Goal: Task Accomplishment & Management: Use online tool/utility

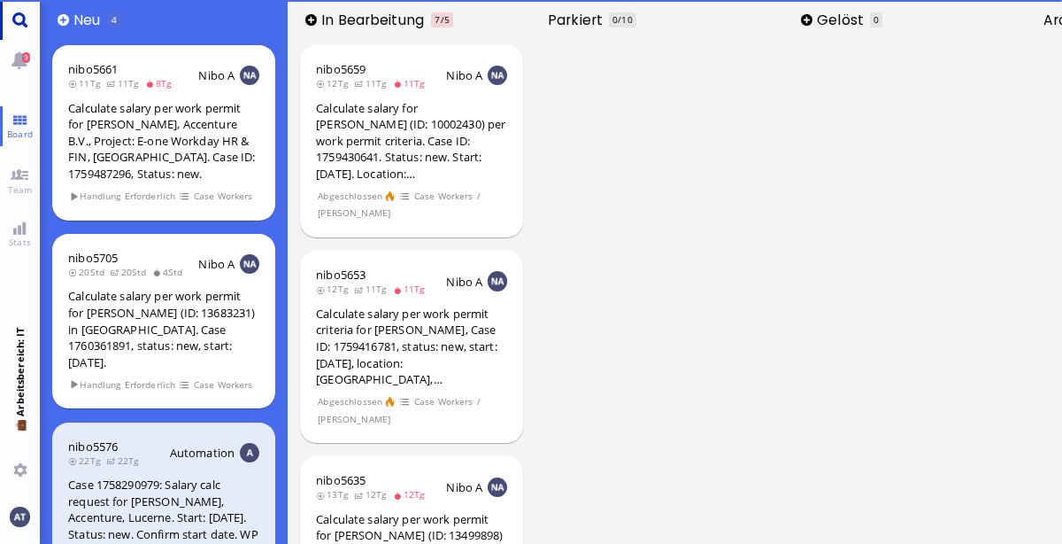
click at [20, 30] on link "Main menu" at bounding box center [20, 20] width 40 height 40
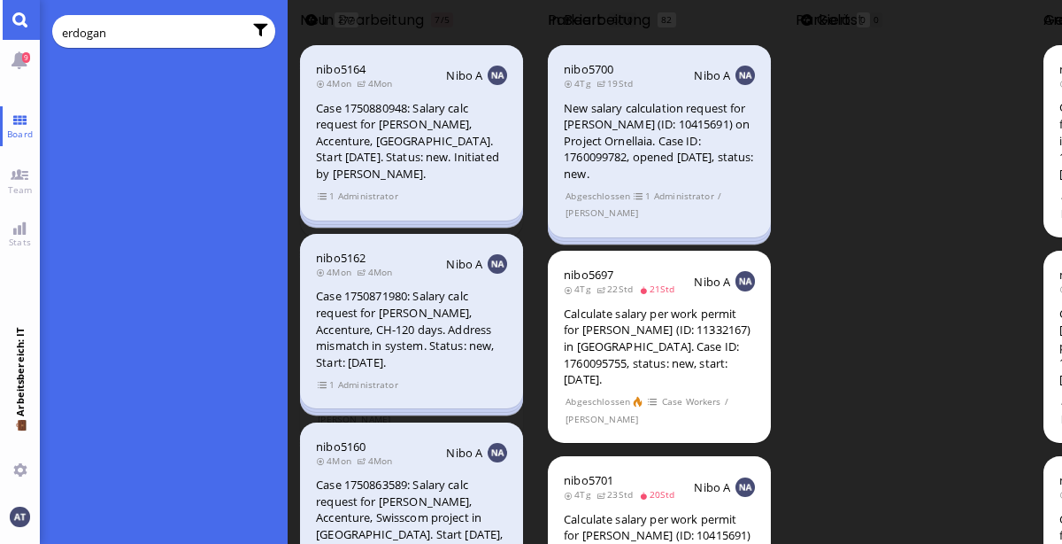
type input "erdogan"
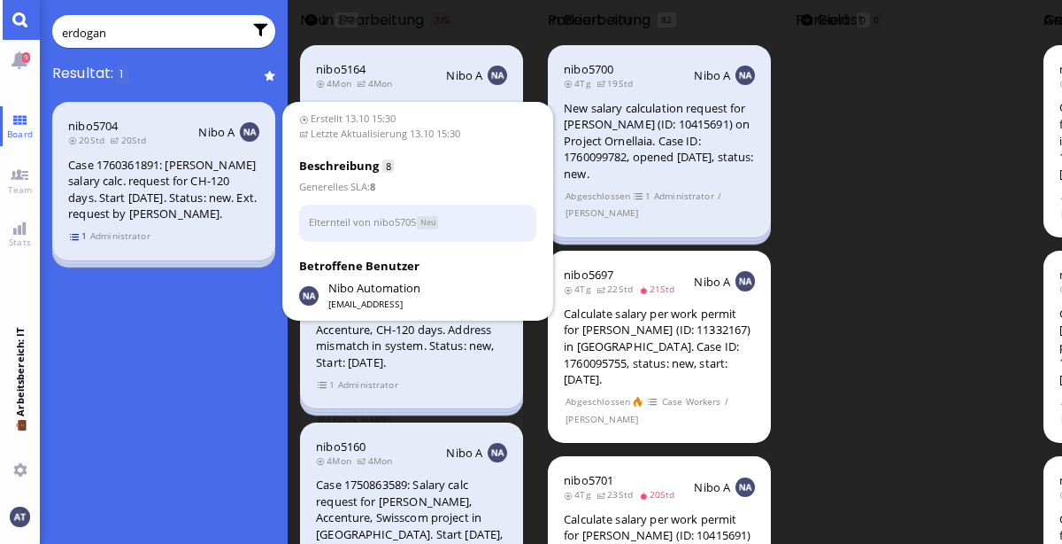
click at [78, 243] on span "1" at bounding box center [79, 235] width 18 height 15
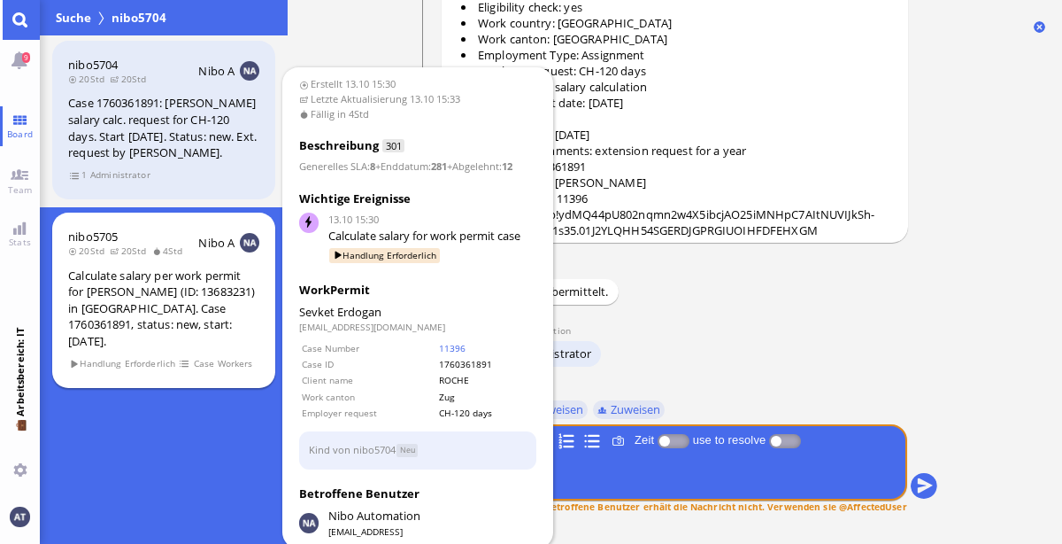
click at [127, 244] on div "nibo5705" at bounding box center [130, 236] width 124 height 16
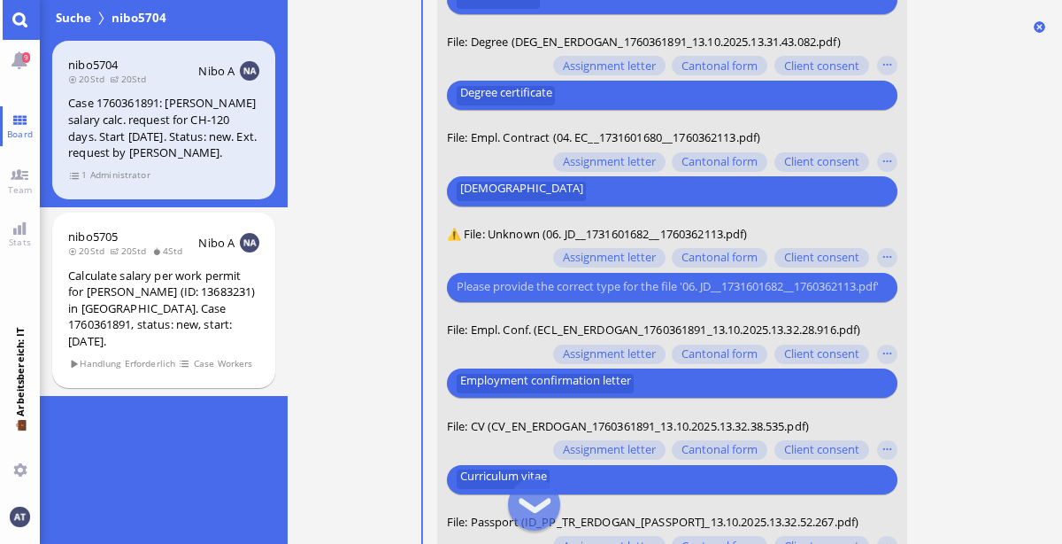
scroll to position [-84, 0]
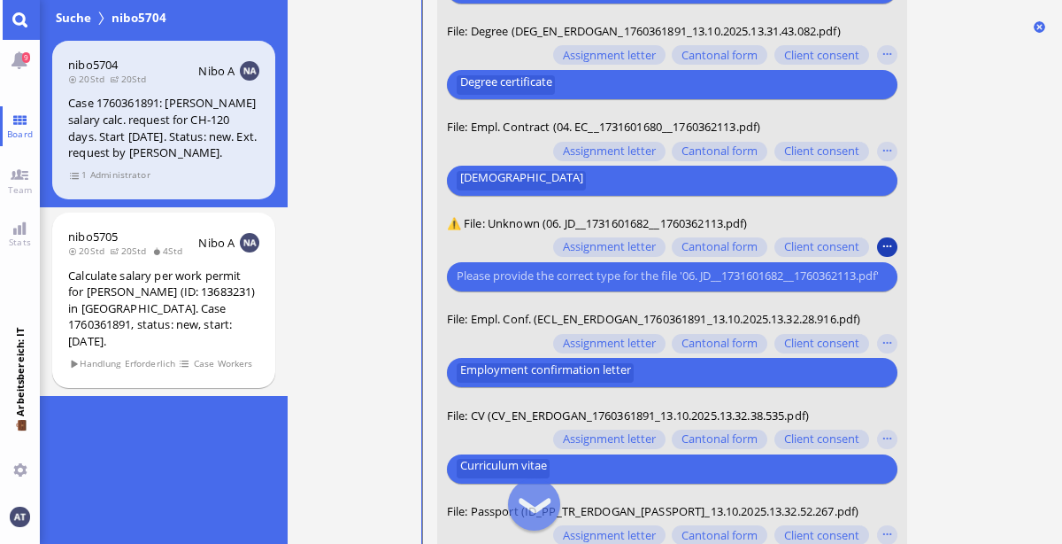
click at [895, 252] on button "button" at bounding box center [886, 246] width 19 height 19
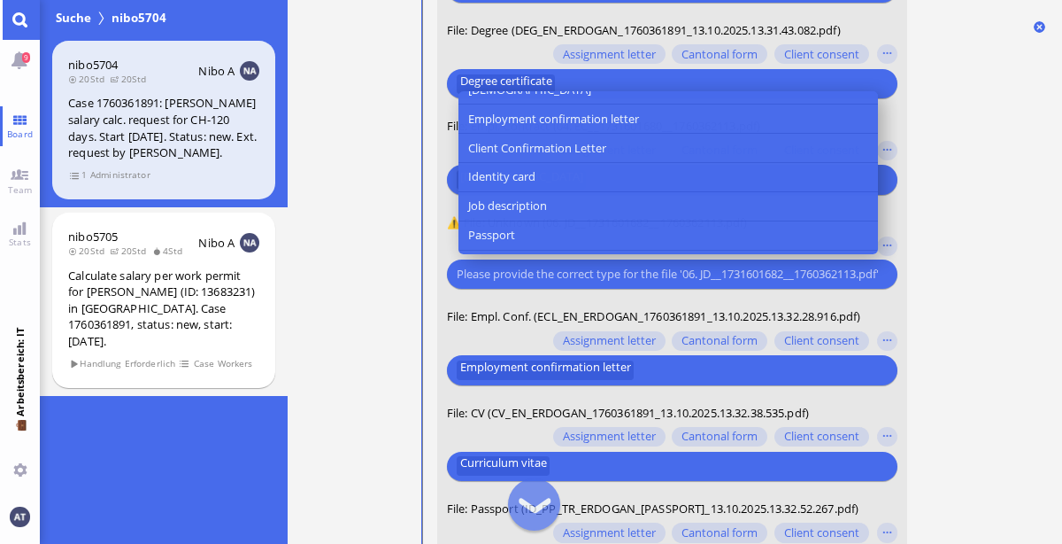
scroll to position [169, 0]
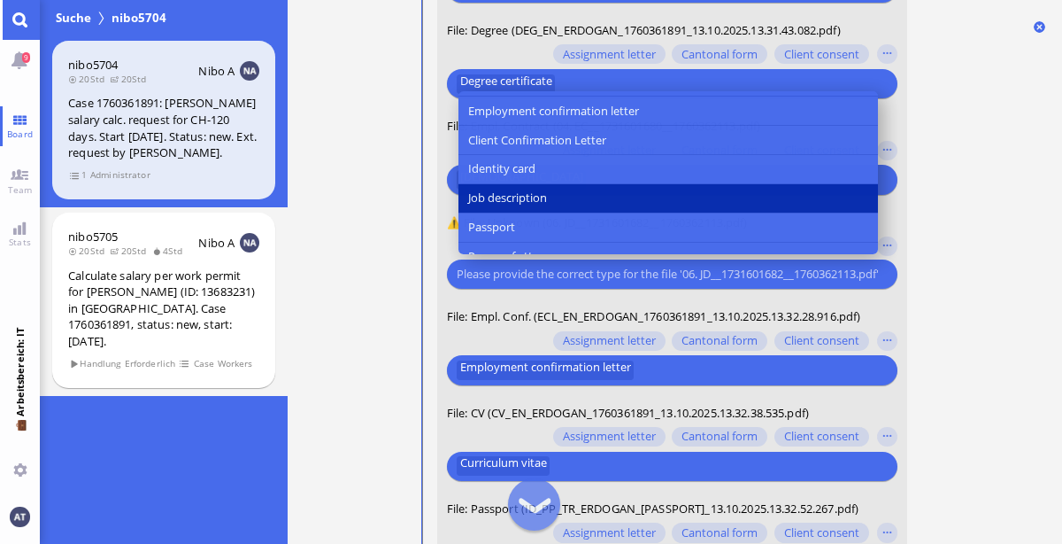
click at [690, 193] on button "Job description" at bounding box center [668, 198] width 420 height 29
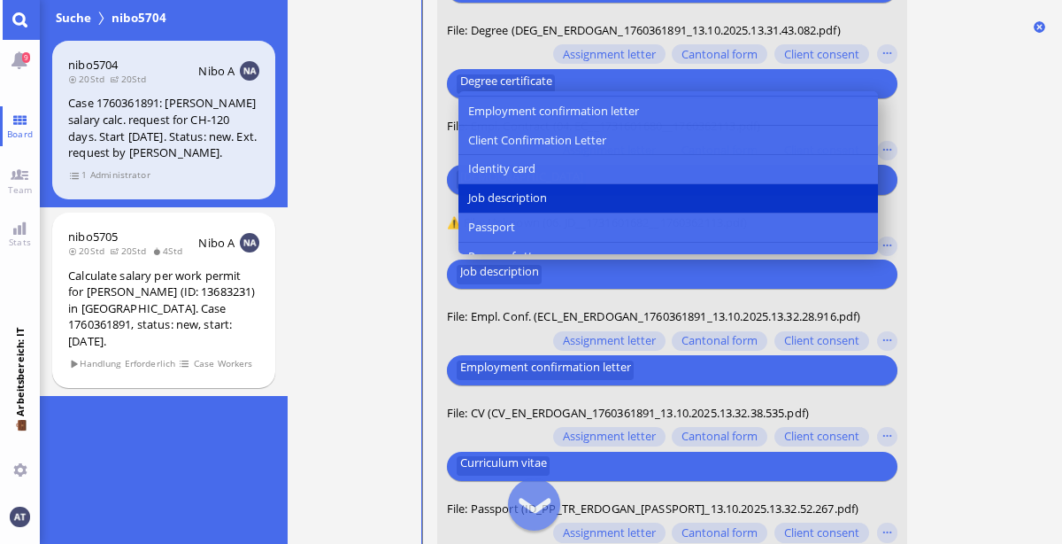
click at [976, 290] on ticket "13.10 15:30 von Automation Automation Calculate eligible salary for work permit…" at bounding box center [675, 272] width 775 height 544
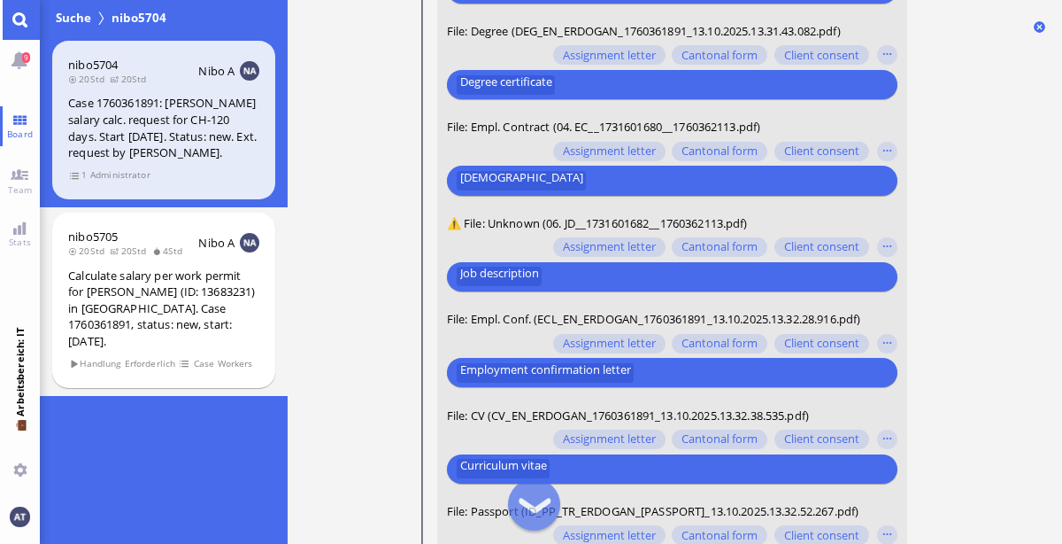
scroll to position [0, 0]
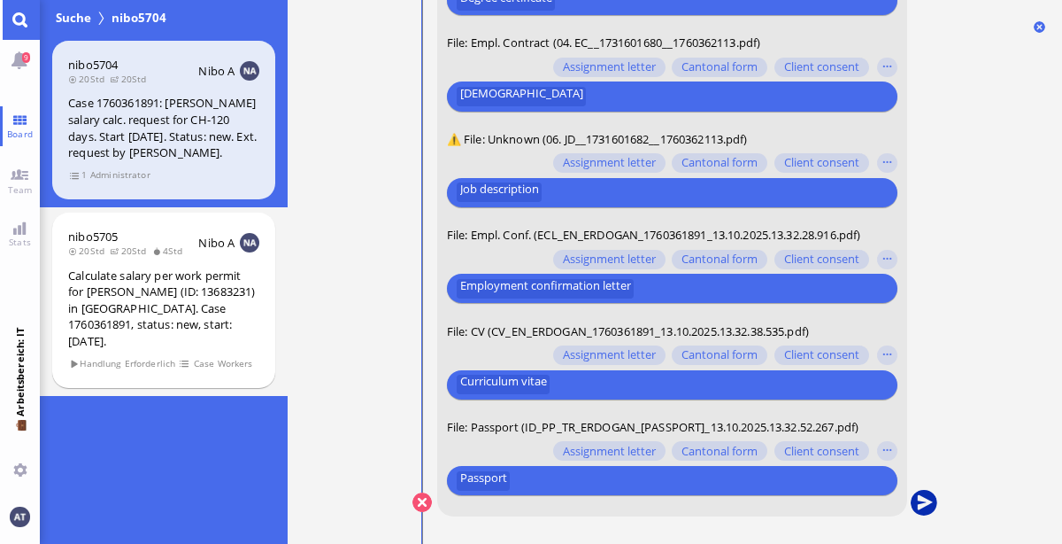
click at [928, 501] on button "submit" at bounding box center [923, 503] width 27 height 27
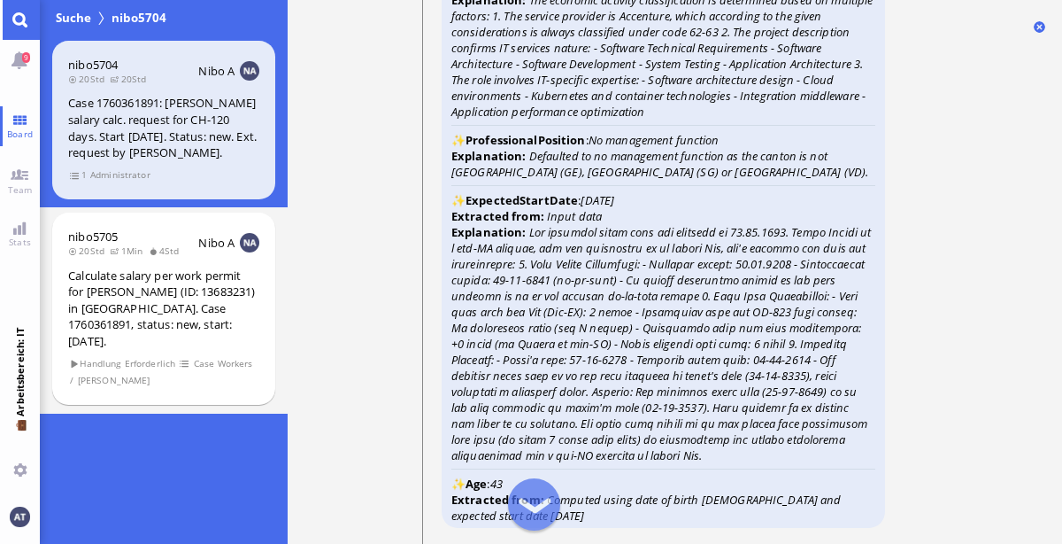
scroll to position [-2080, 0]
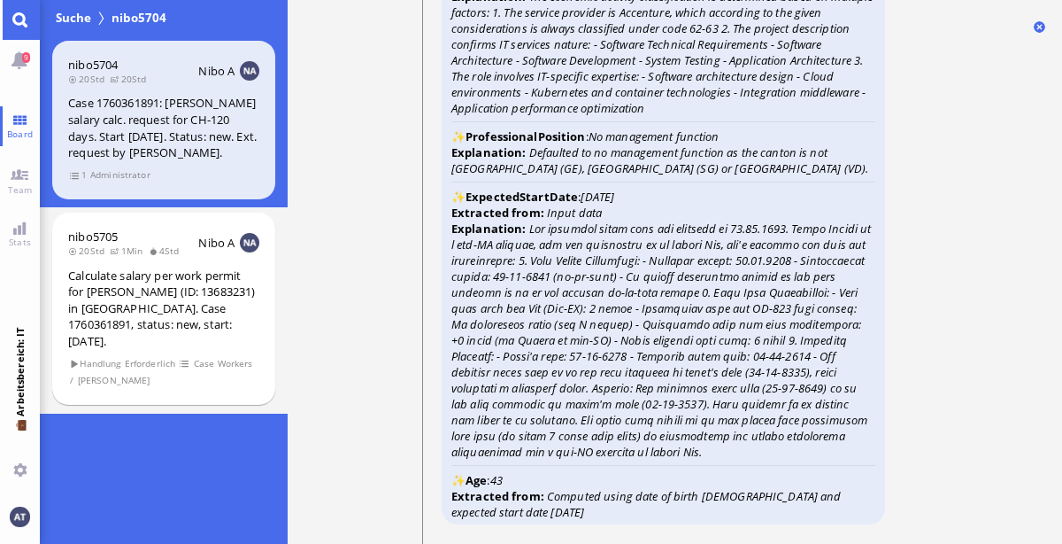
click at [190, 470] on div "nibo5704 20Std 20Std Nibo A Case 1760361891: [PERSON_NAME] salary calc. request…" at bounding box center [164, 289] width 248 height 508
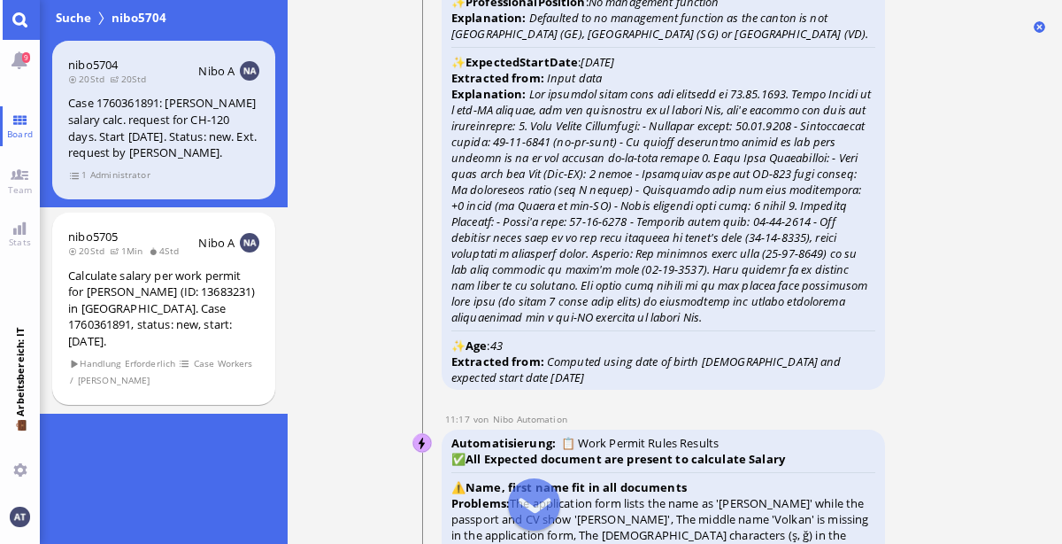
scroll to position [-1943, 0]
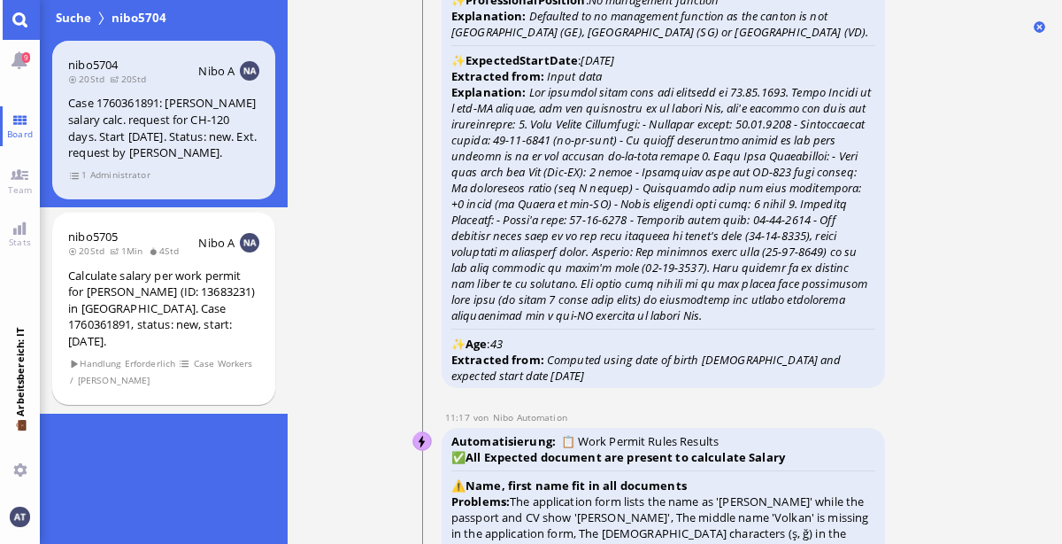
click at [27, 27] on link "Main menu" at bounding box center [20, 20] width 40 height 40
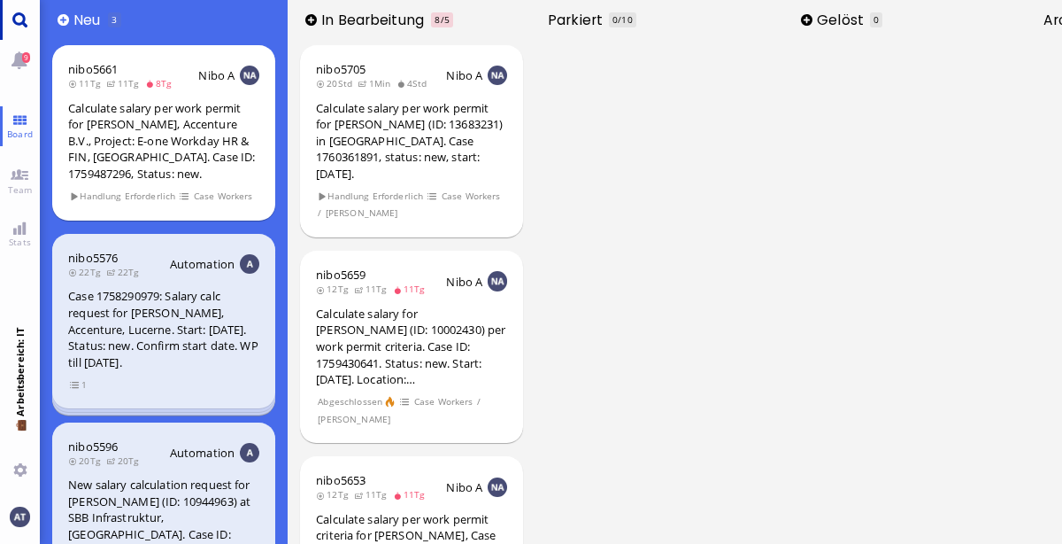
click at [27, 27] on link "Main menu" at bounding box center [20, 20] width 40 height 40
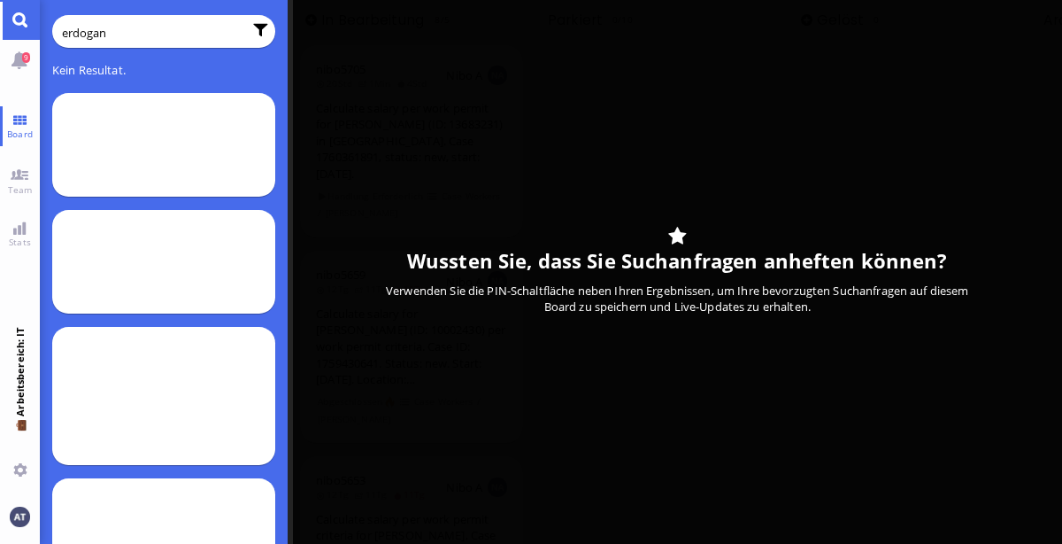
type input "erdogan"
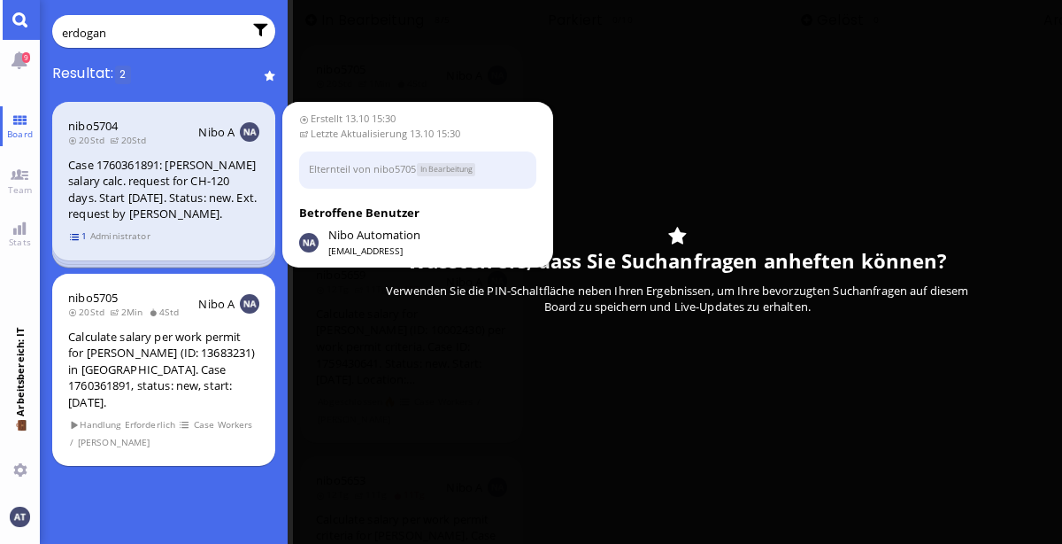
click at [76, 243] on span "1" at bounding box center [79, 235] width 18 height 15
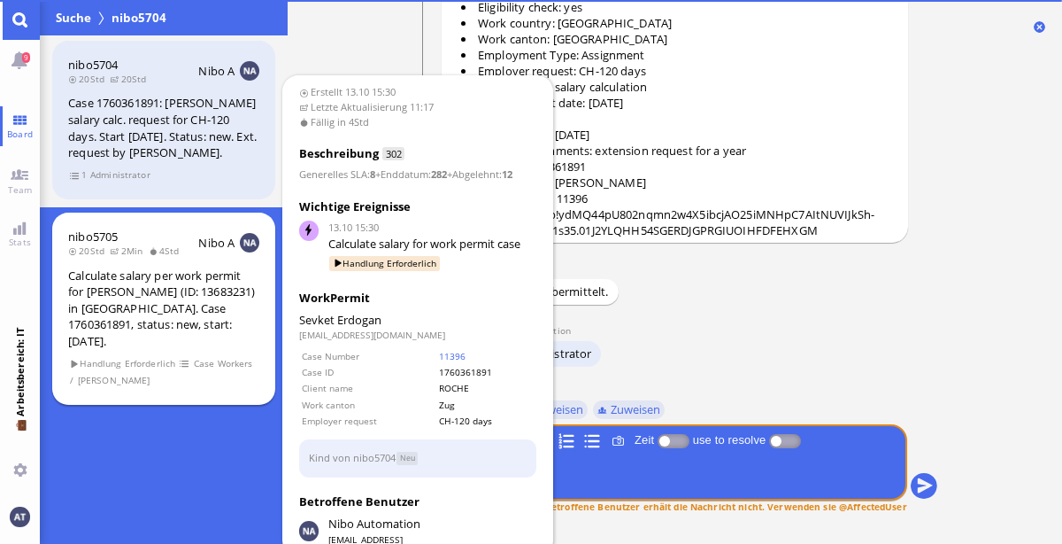
click at [207, 277] on div "nibo5705 20Std 2Min 4Std Nibo A Calculate salary per work permit for [PERSON_NA…" at bounding box center [163, 308] width 223 height 192
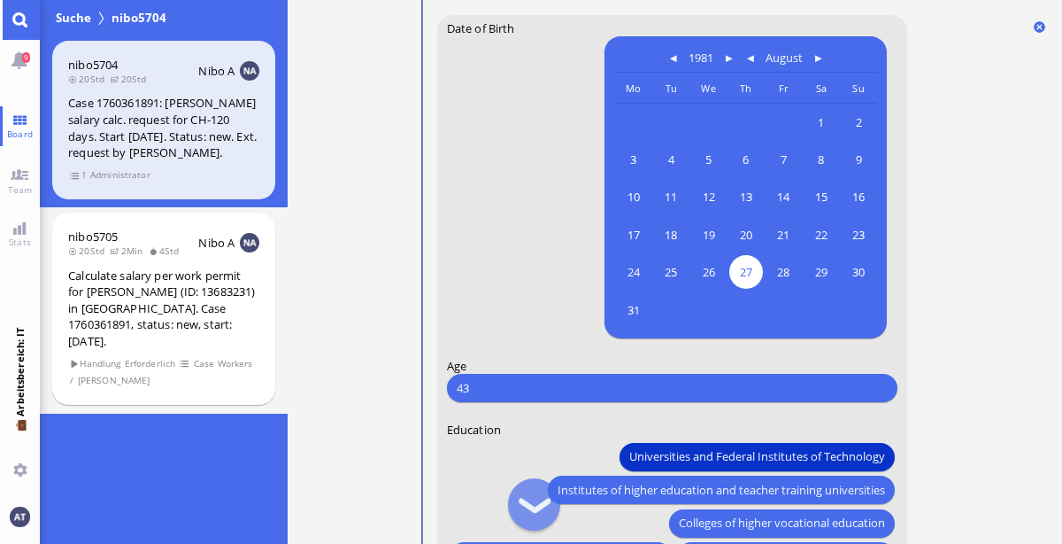
scroll to position [-683, 0]
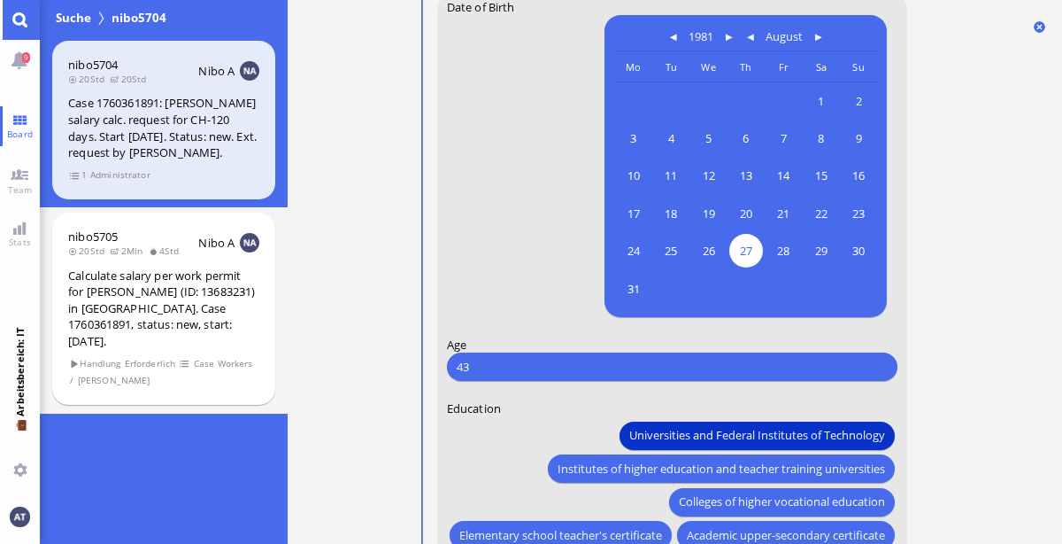
click at [601, 357] on input "43" at bounding box center [671, 366] width 430 height 19
type input "44"
click at [954, 307] on nitautoscroll "13.10 15:30 von Automation Automation Calculate eligible salary for work permit…" at bounding box center [675, 272] width 584 height 544
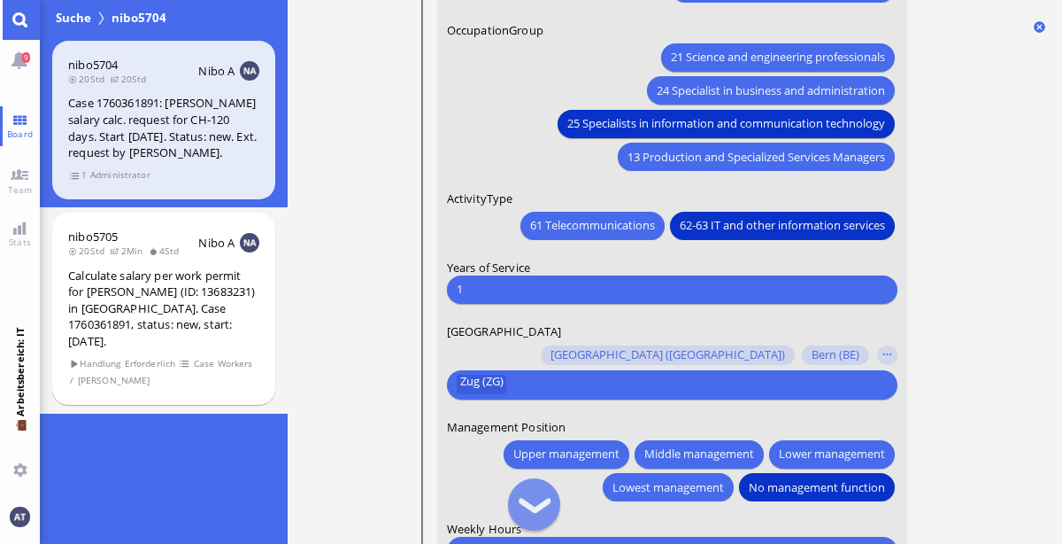
scroll to position [-65, 0]
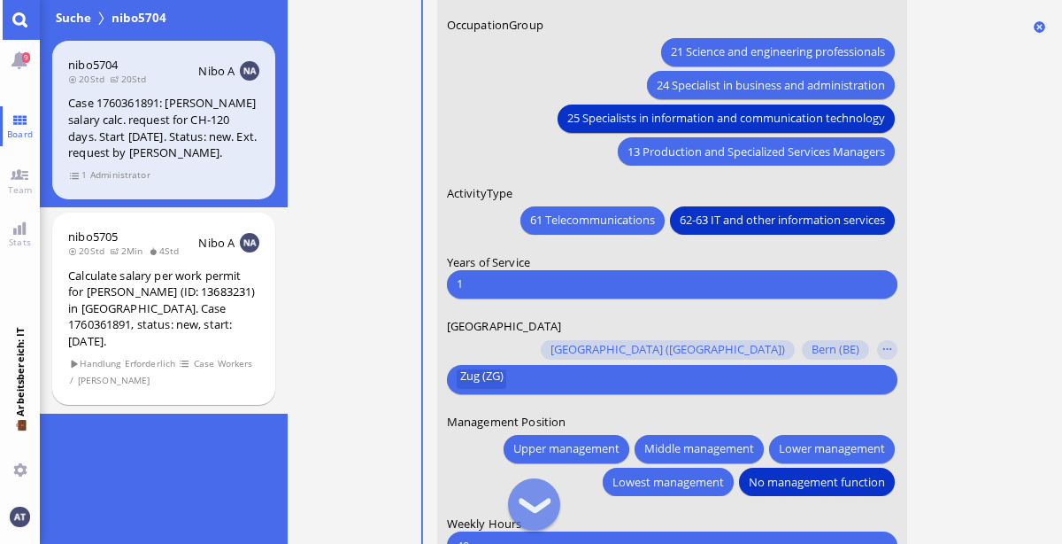
click at [763, 281] on input "1" at bounding box center [671, 283] width 430 height 19
type input "2"
click at [971, 322] on ticket "13.10 15:30 von Automation Automation Calculate eligible salary for work permit…" at bounding box center [675, 272] width 775 height 544
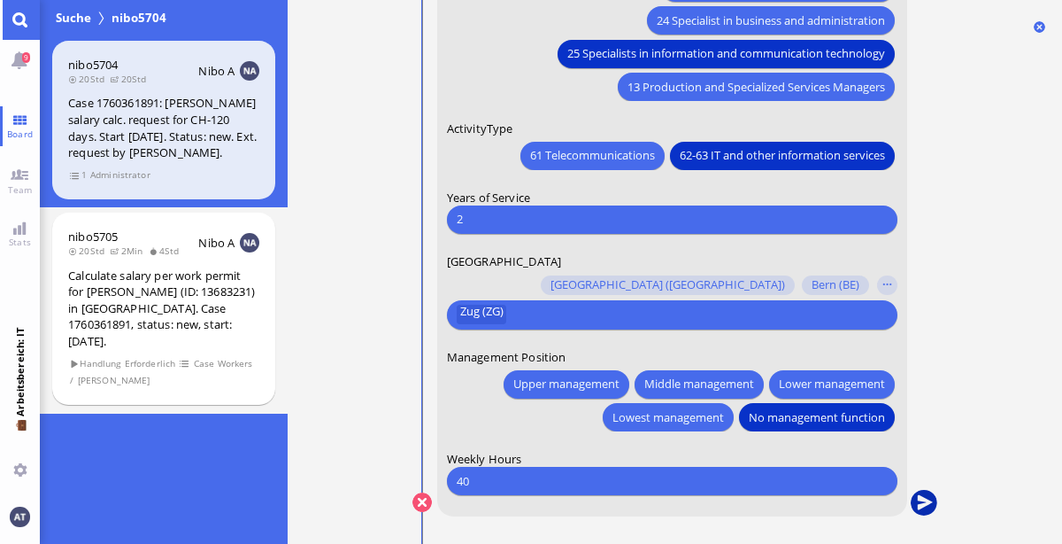
click at [924, 502] on button "submit" at bounding box center [923, 503] width 27 height 27
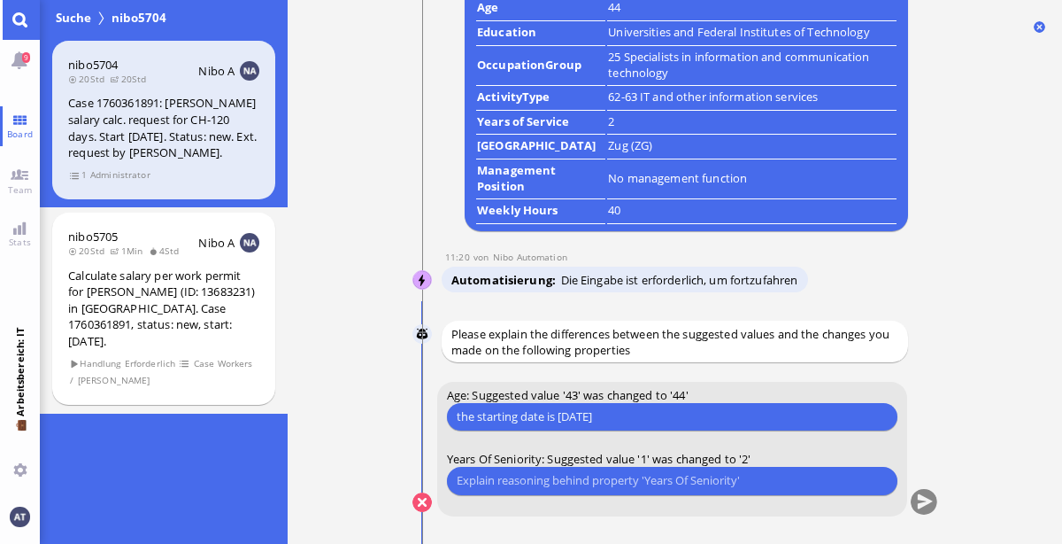
click at [560, 417] on input "the starting date is [DATE]" at bounding box center [671, 416] width 430 height 19
click at [670, 409] on input "the starting date is [DATE]" at bounding box center [671, 416] width 430 height 19
type input "the starting date is [DATE]"
click at [498, 485] on input "text" at bounding box center [671, 480] width 430 height 19
type input "the starting date is [DATE], not 2025"
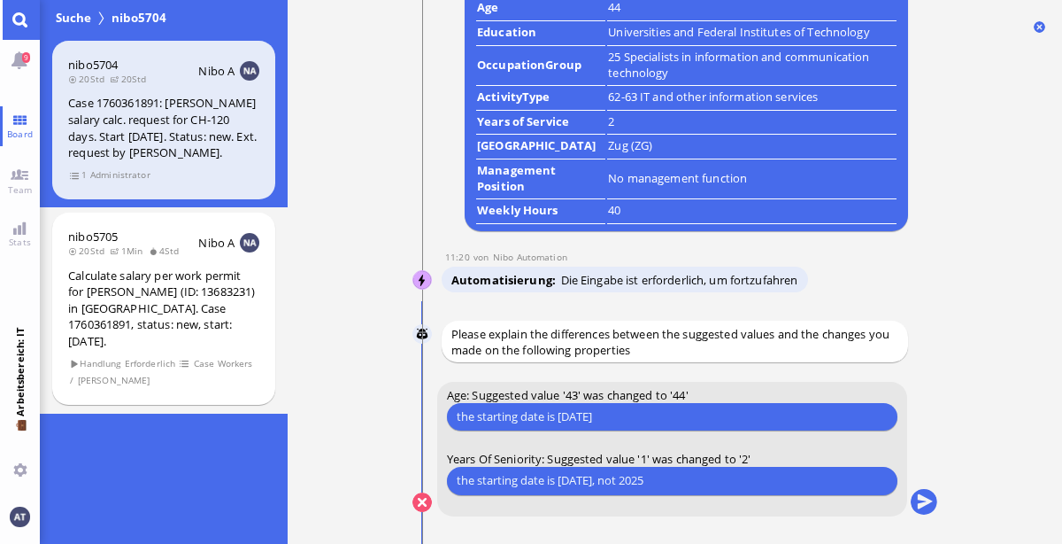
click at [820, 408] on input "the starting date is [DATE]" at bounding box center [671, 416] width 430 height 19
type input "the starting date is [DATE], not 2025"
click at [914, 501] on button "submit" at bounding box center [923, 503] width 27 height 27
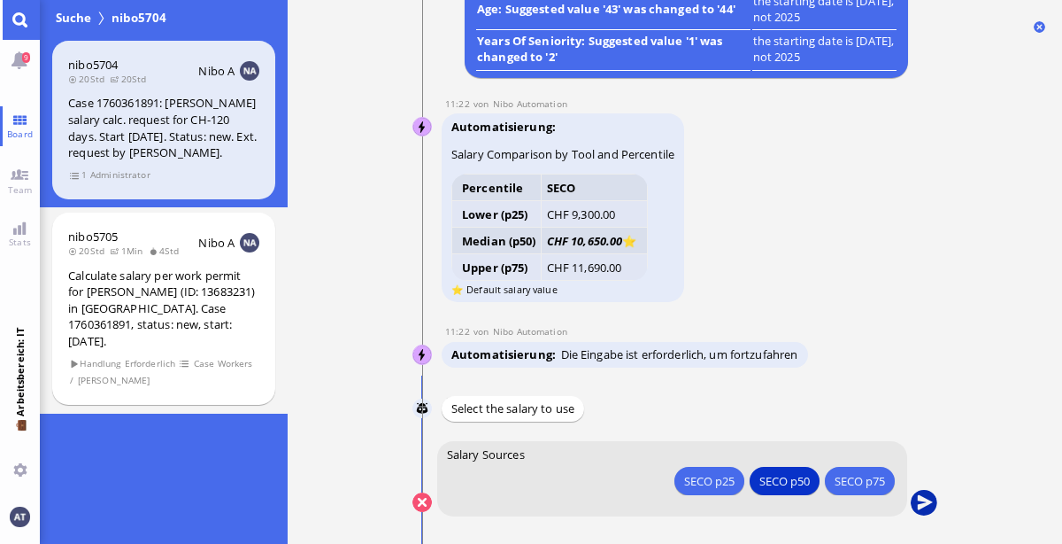
click at [926, 504] on button "submit" at bounding box center [923, 503] width 27 height 27
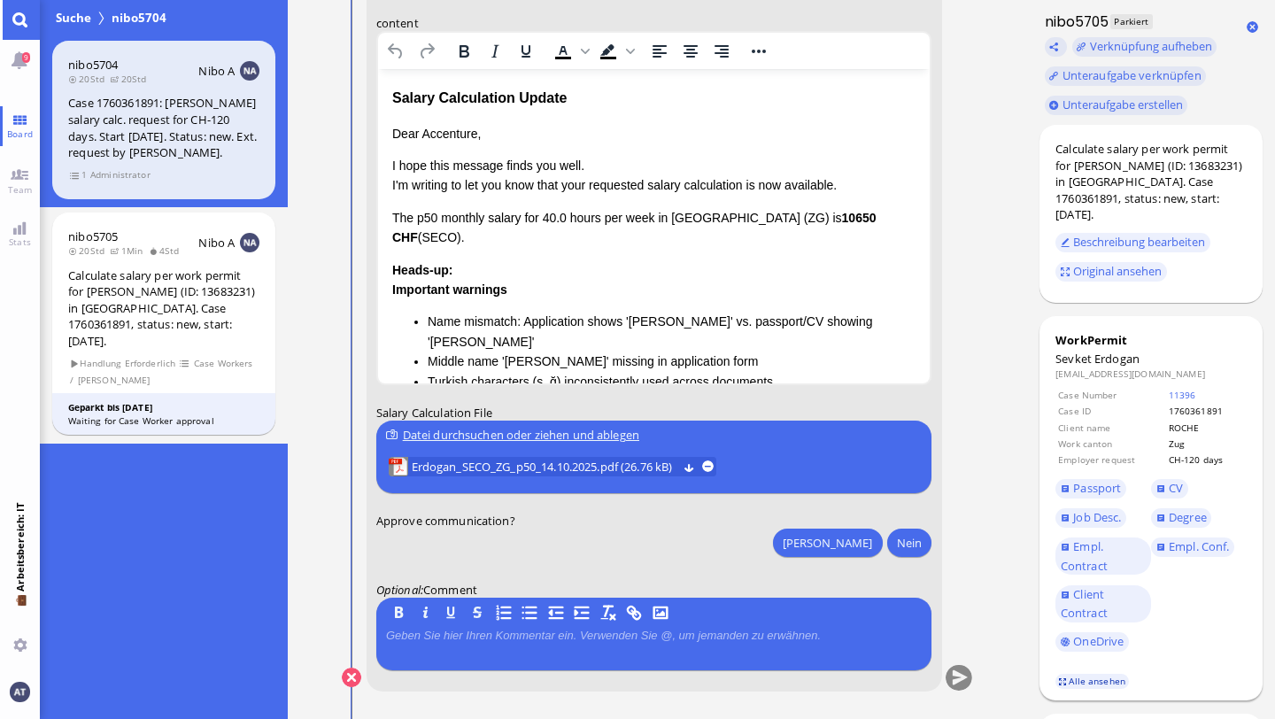
click at [1062, 543] on link "Alle ansehen" at bounding box center [1092, 681] width 74 height 15
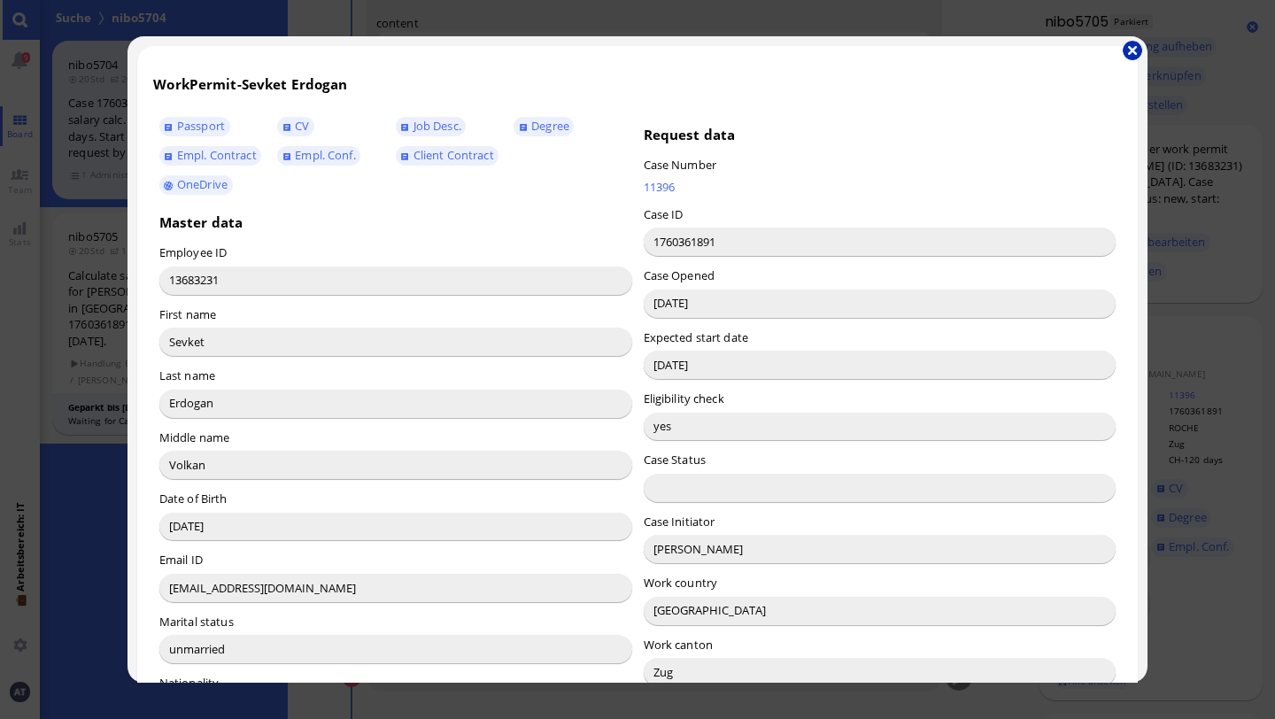
click at [1062, 50] on button "button" at bounding box center [1132, 50] width 19 height 19
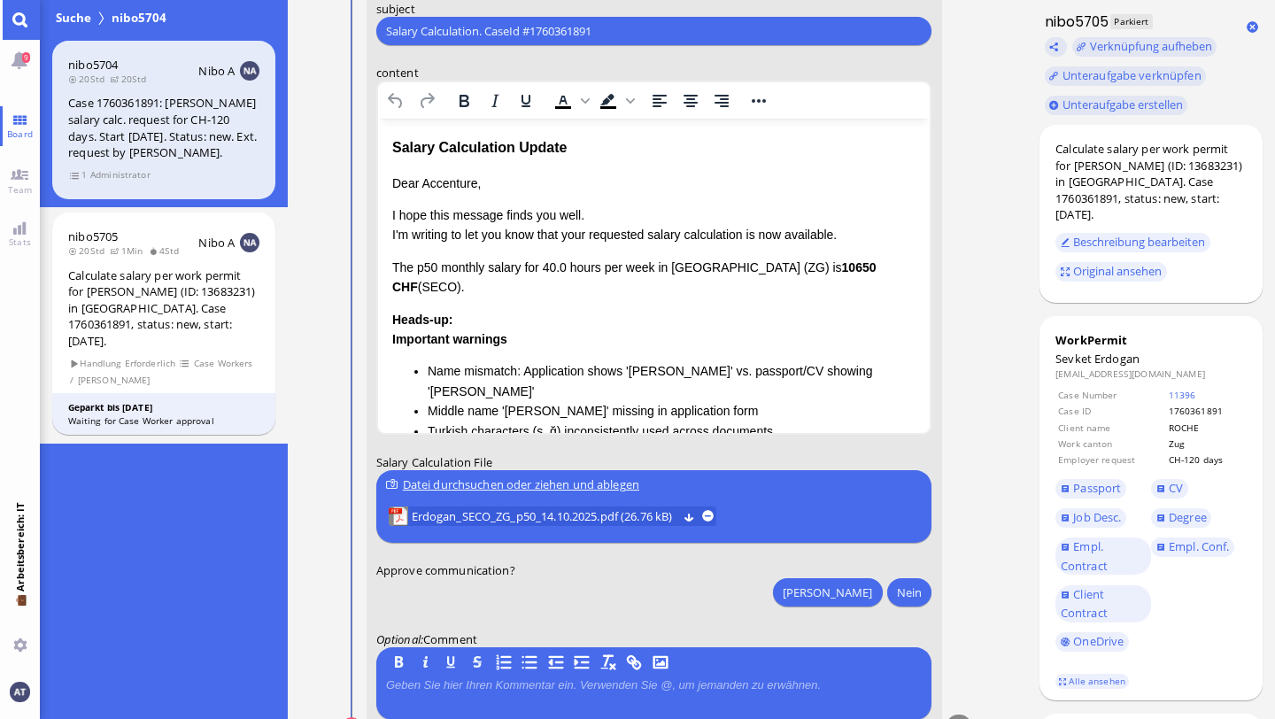
scroll to position [-66, 0]
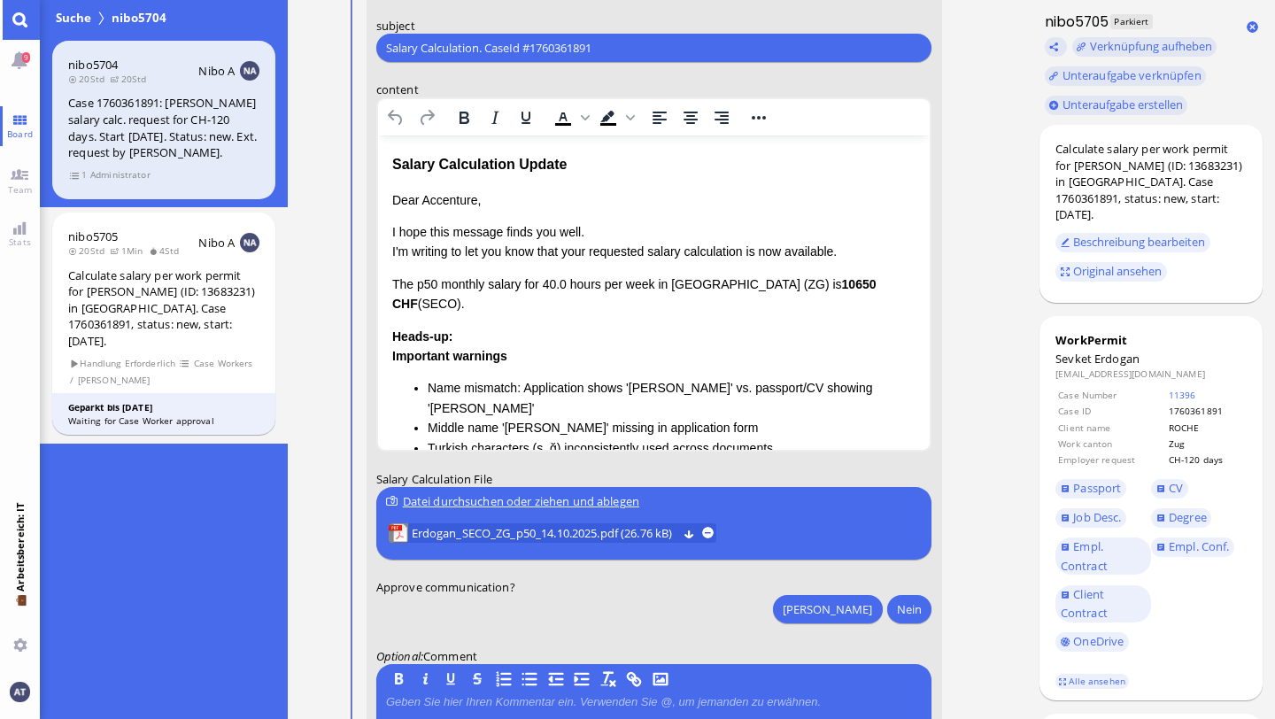
click at [457, 201] on p "Dear Accenture," at bounding box center [653, 199] width 524 height 19
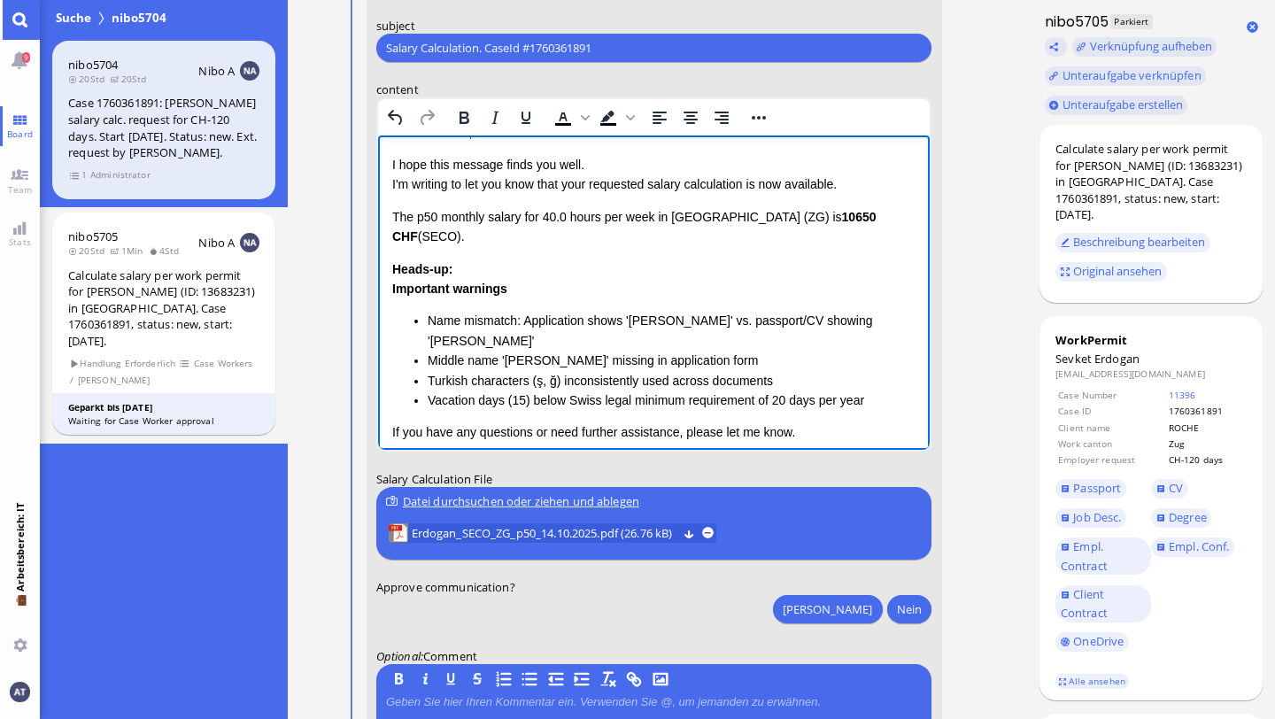
scroll to position [73, 0]
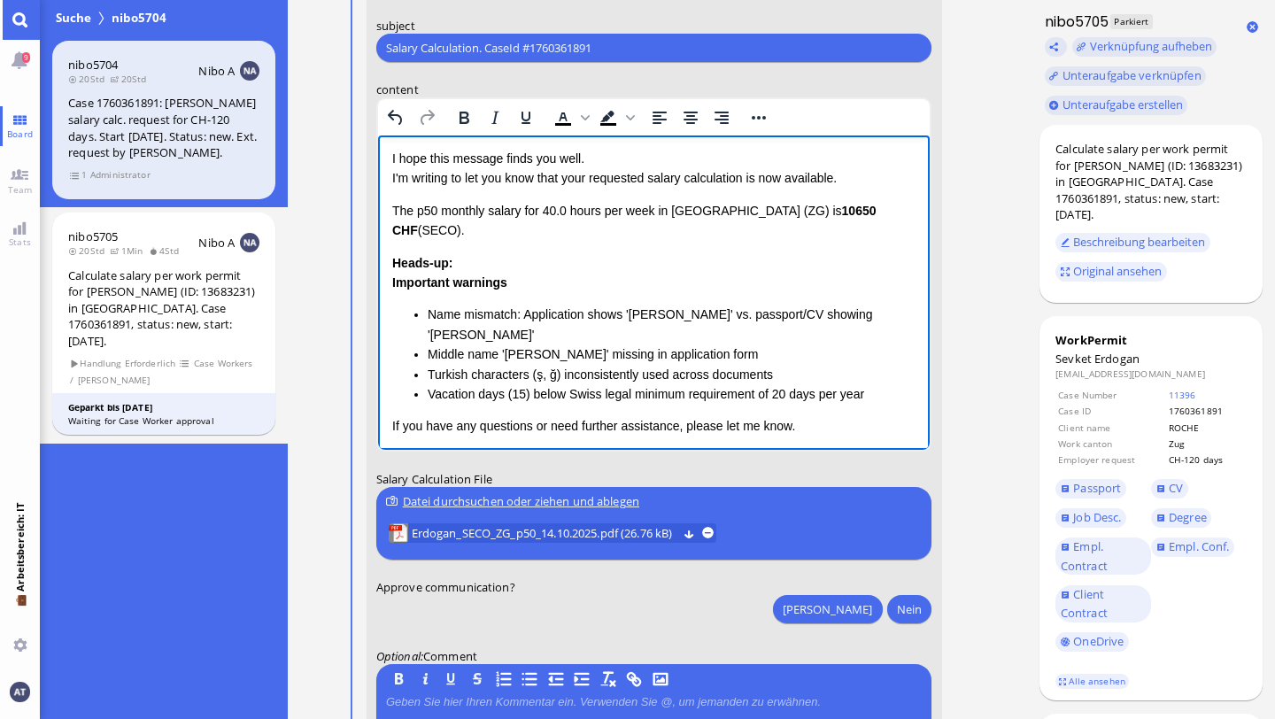
drag, startPoint x: 392, startPoint y: 211, endPoint x: 903, endPoint y: 208, distance: 510.9
click at [903, 208] on p "The p50 monthly salary for 40.0 hours per week in [GEOGRAPHIC_DATA] (ZG) is 106…" at bounding box center [653, 221] width 524 height 40
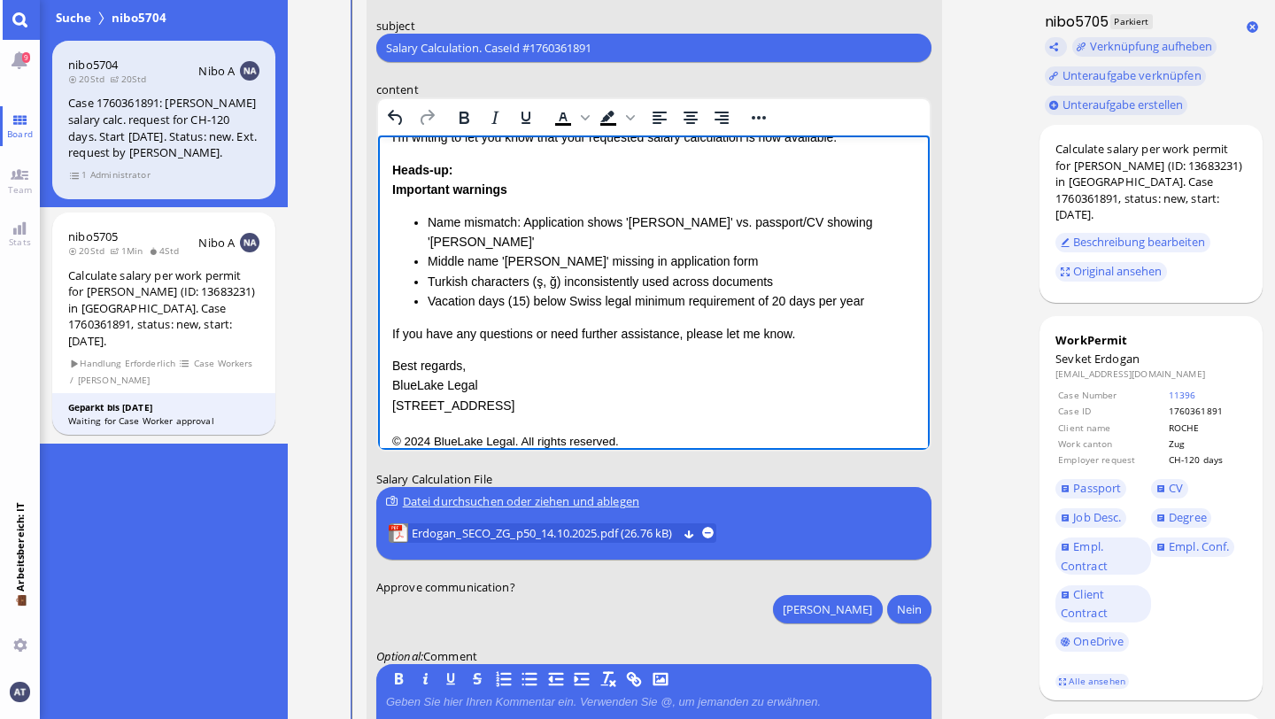
scroll to position [117, 0]
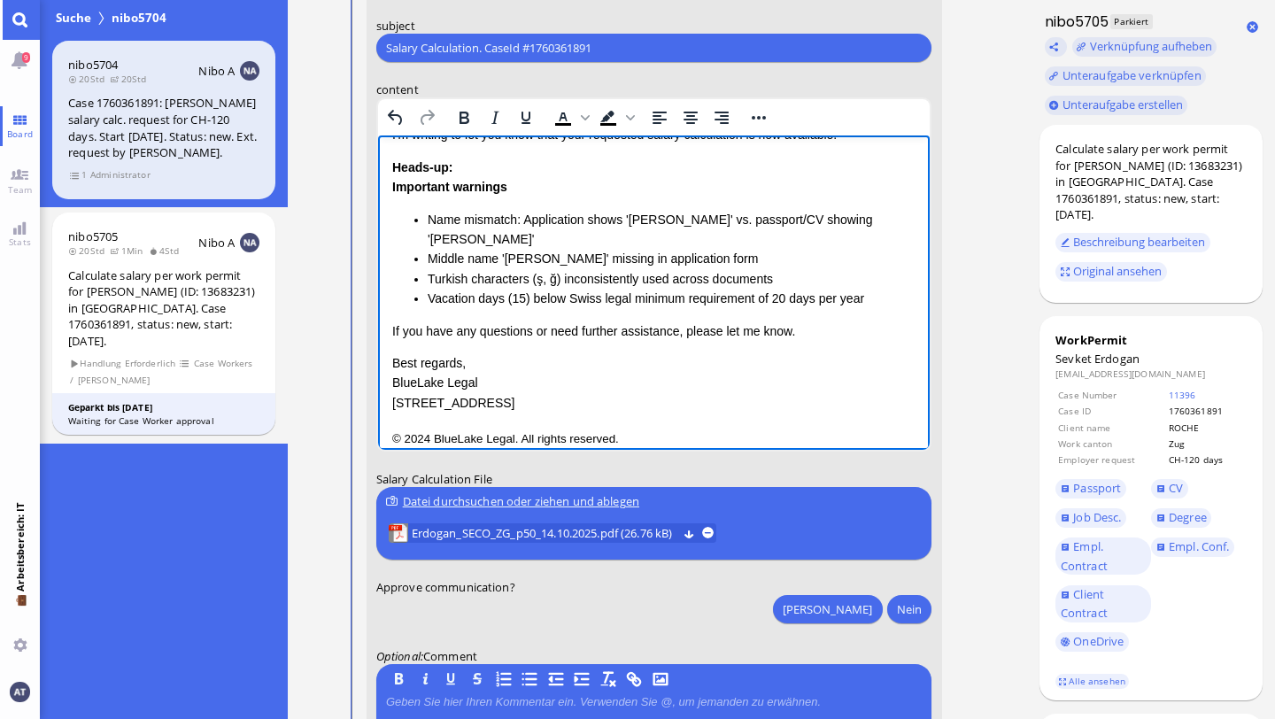
drag, startPoint x: 419, startPoint y: 219, endPoint x: 545, endPoint y: 236, distance: 127.8
click at [545, 236] on li "Name mismatch: Application shows '[PERSON_NAME]' vs. passport/CV showing '[PERS…" at bounding box center [671, 230] width 489 height 40
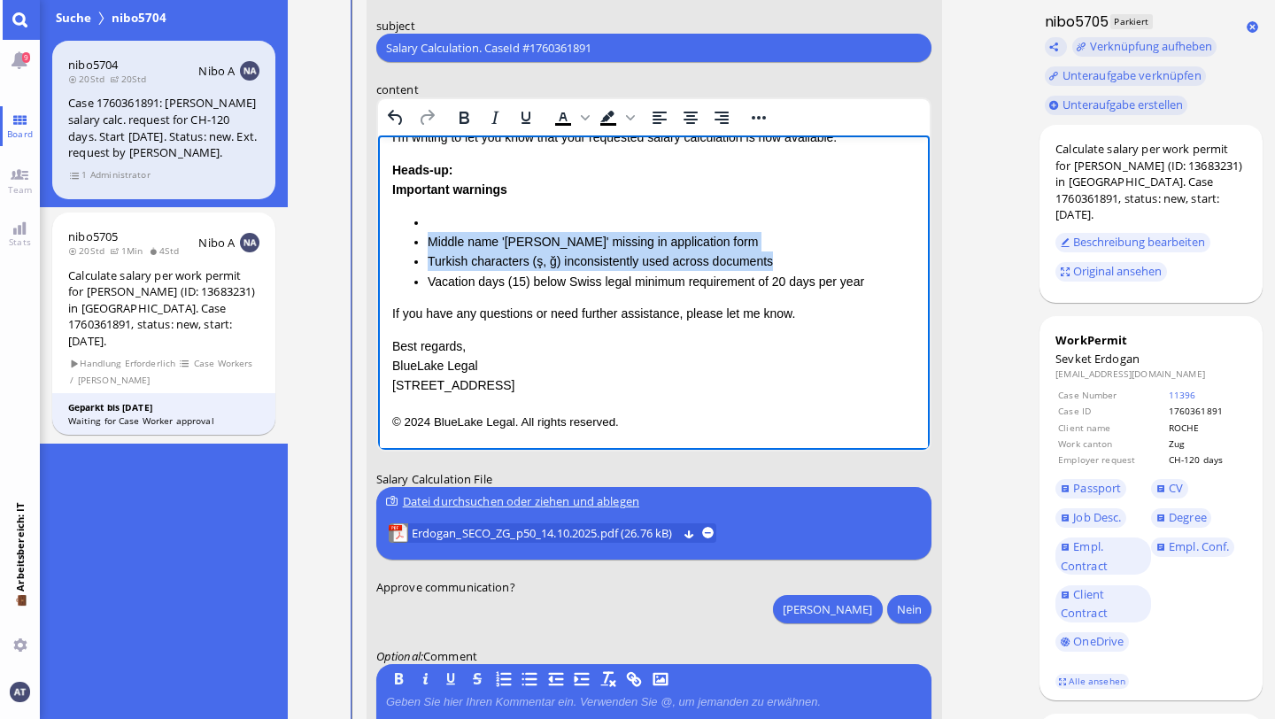
drag, startPoint x: 429, startPoint y: 245, endPoint x: 779, endPoint y: 259, distance: 350.9
click at [779, 259] on ul "Middle name '[PERSON_NAME]' missing in application form Turkish characters (ş, …" at bounding box center [653, 252] width 524 height 80
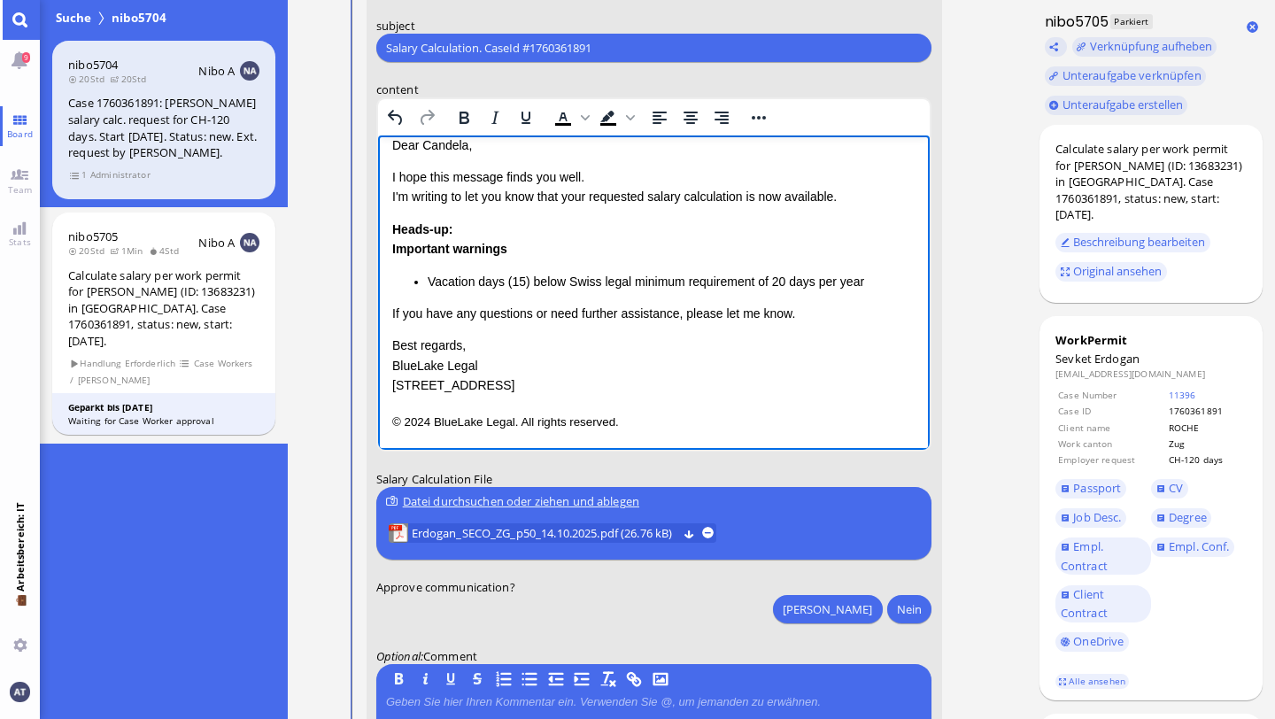
scroll to position [55, 0]
click at [760, 382] on p "Best regards, BlueLake Legal [STREET_ADDRESS]" at bounding box center [653, 365] width 524 height 59
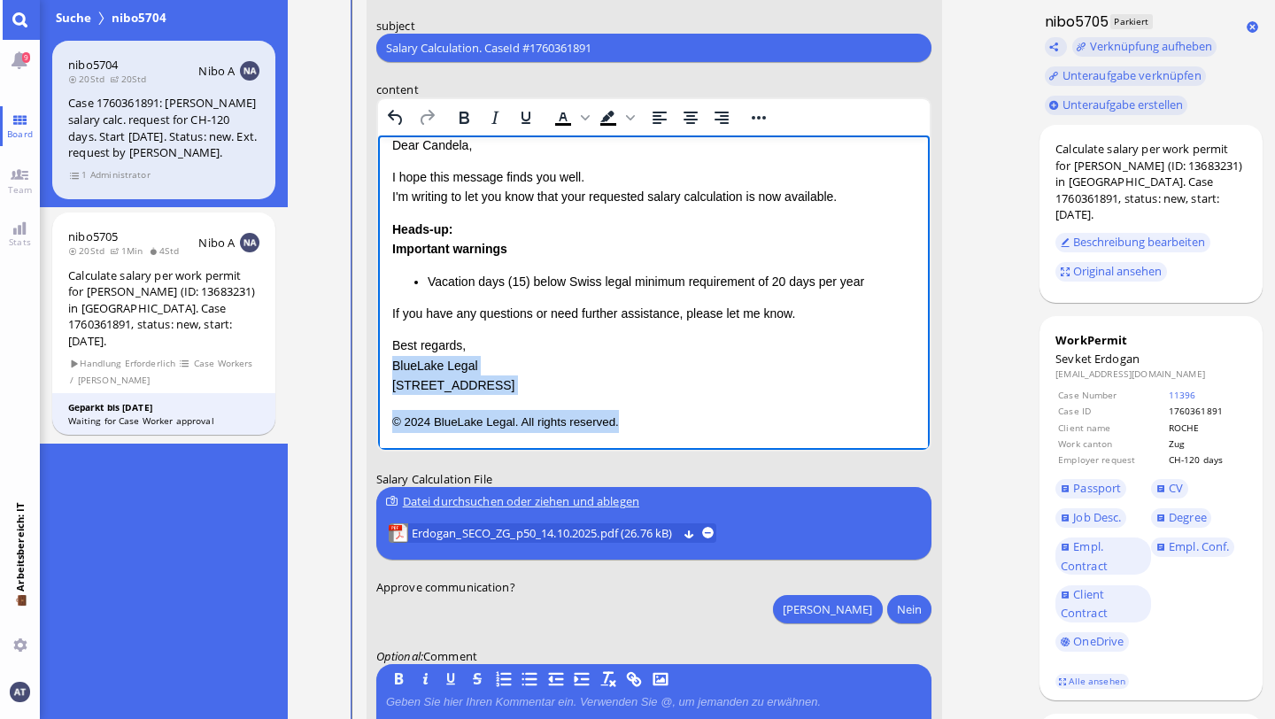
drag, startPoint x: 391, startPoint y: 362, endPoint x: 659, endPoint y: 441, distance: 278.8
click at [659, 441] on html "Salary Calculation Update Dear [PERSON_NAME], I hope this message finds you wel…" at bounding box center [653, 265] width 552 height 369
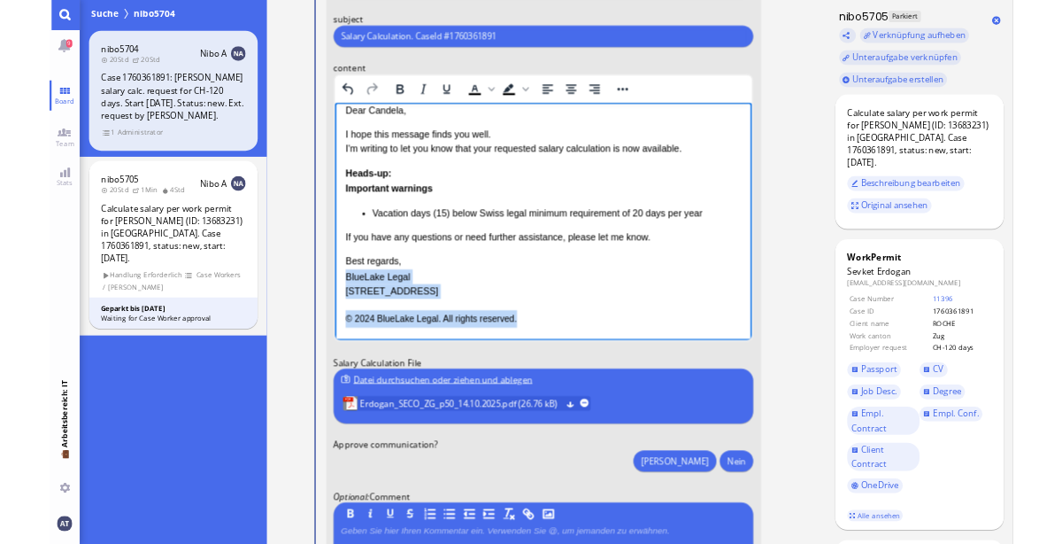
scroll to position [0, 0]
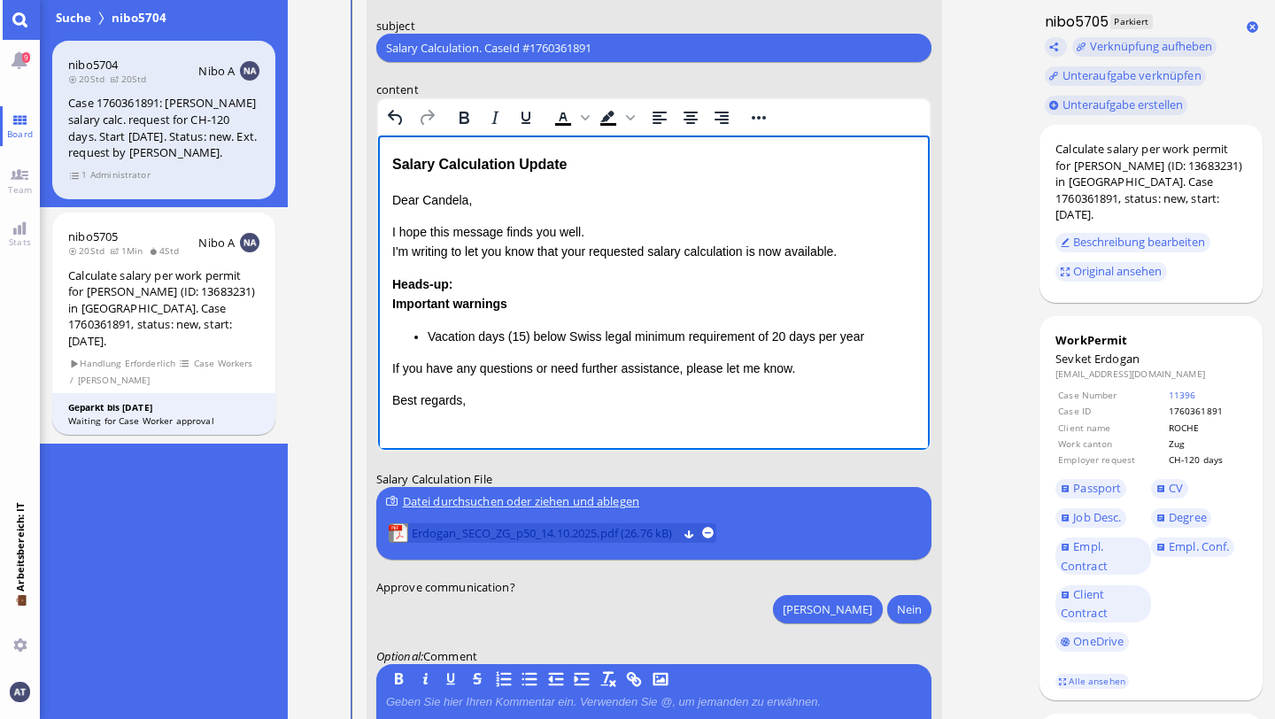
click at [562, 523] on span "Erdogan_SECO_ZG_p50_14.10.2025.pdf (26.76 kB)" at bounding box center [545, 532] width 266 height 19
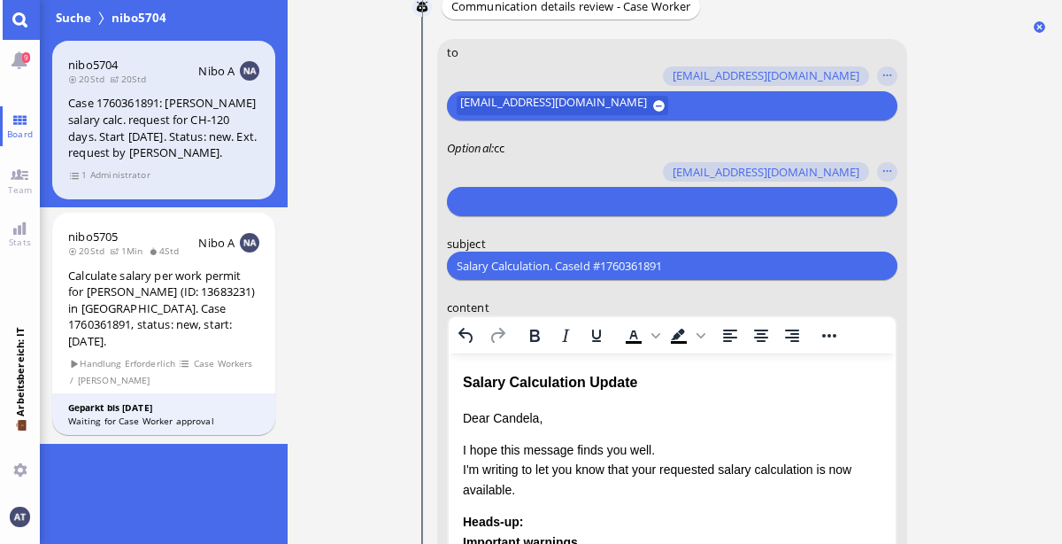
scroll to position [-462, 0]
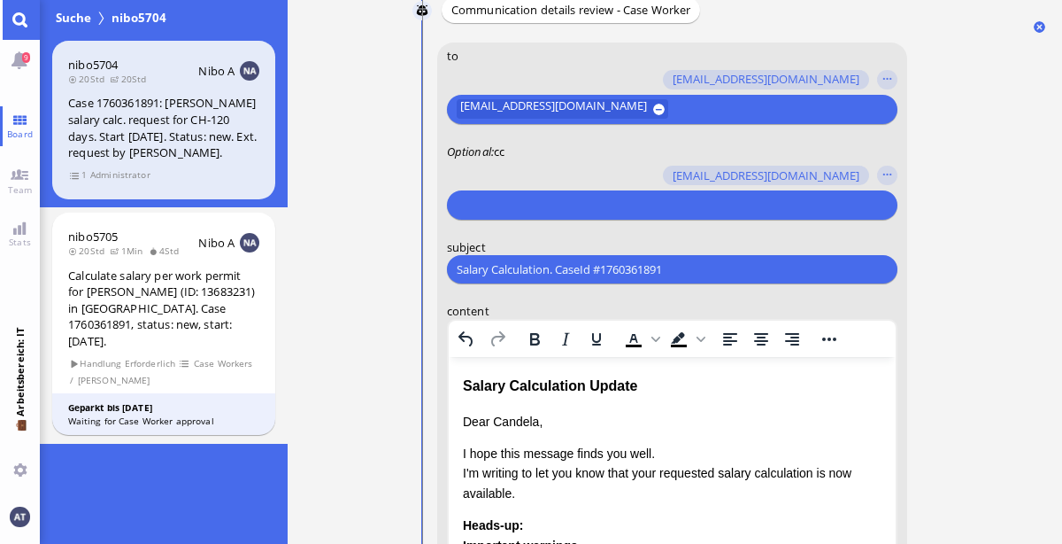
click at [547, 204] on input "text" at bounding box center [669, 205] width 426 height 19
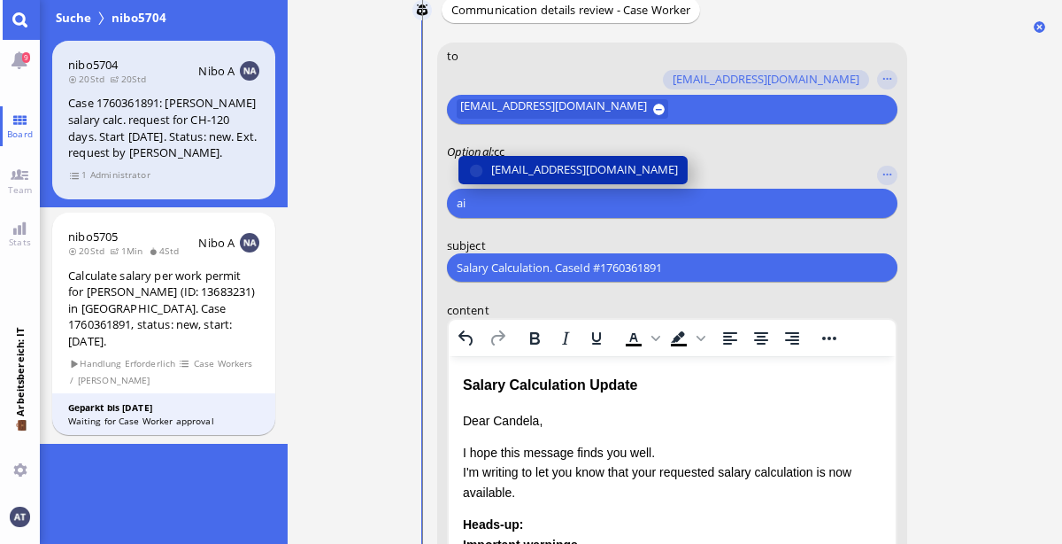
type input "ai"
click at [553, 156] on button "[EMAIL_ADDRESS][DOMAIN_NAME]" at bounding box center [572, 170] width 229 height 28
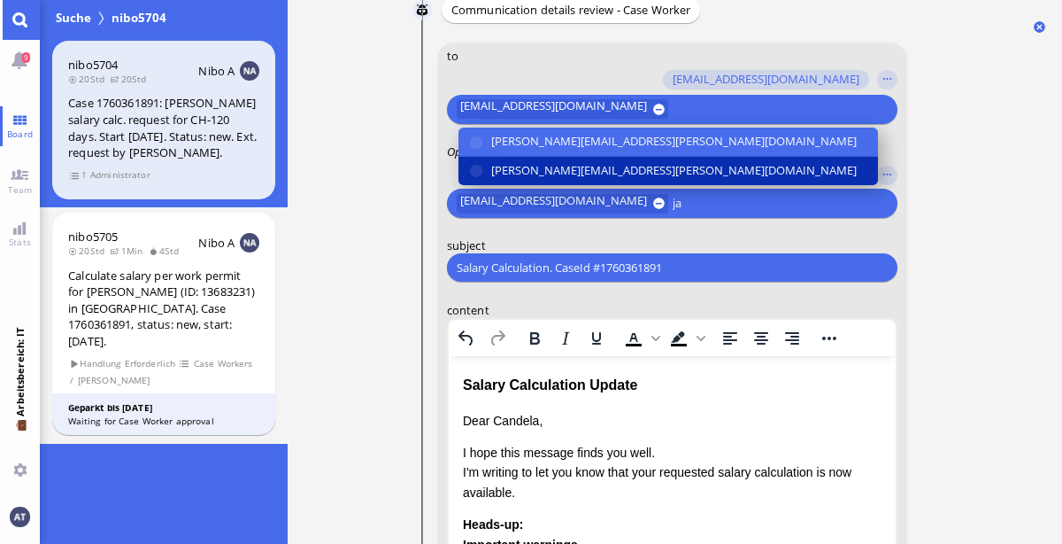
type input "ja"
click at [553, 163] on span "[PERSON_NAME][EMAIL_ADDRESS][PERSON_NAME][DOMAIN_NAME]" at bounding box center [673, 170] width 366 height 19
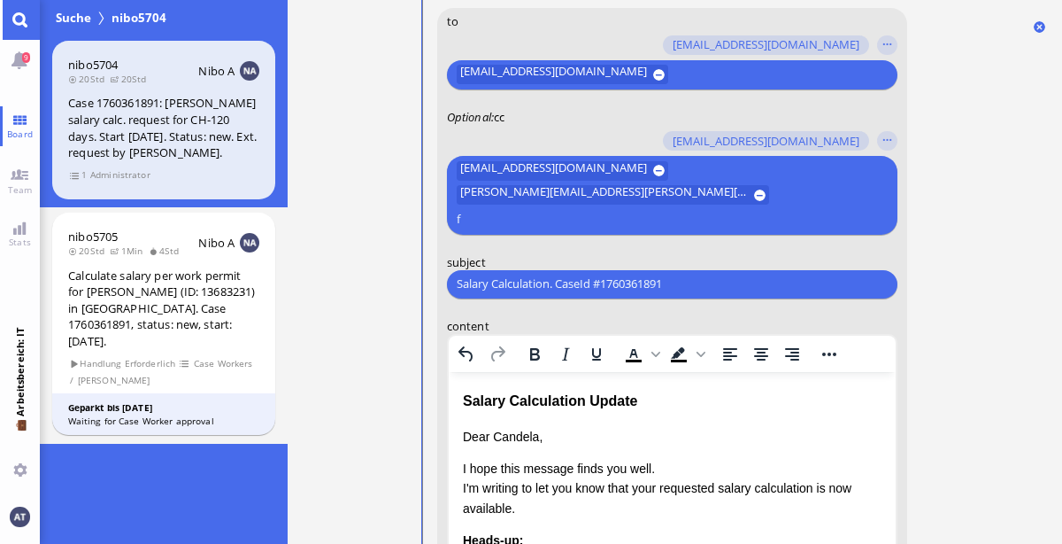
scroll to position [-475, 0]
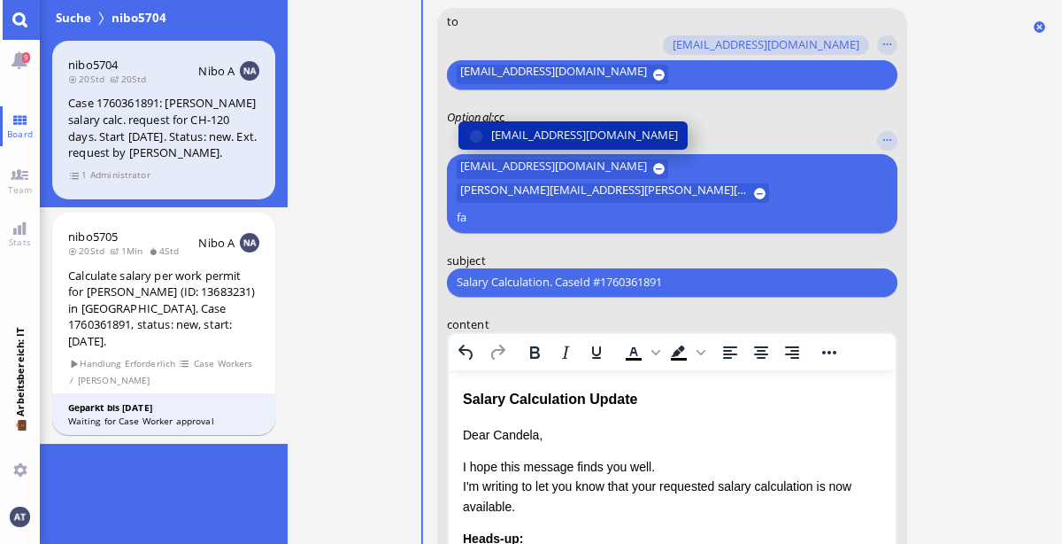
type input "fa"
click at [553, 144] on span "[EMAIL_ADDRESS][DOMAIN_NAME]" at bounding box center [583, 135] width 187 height 19
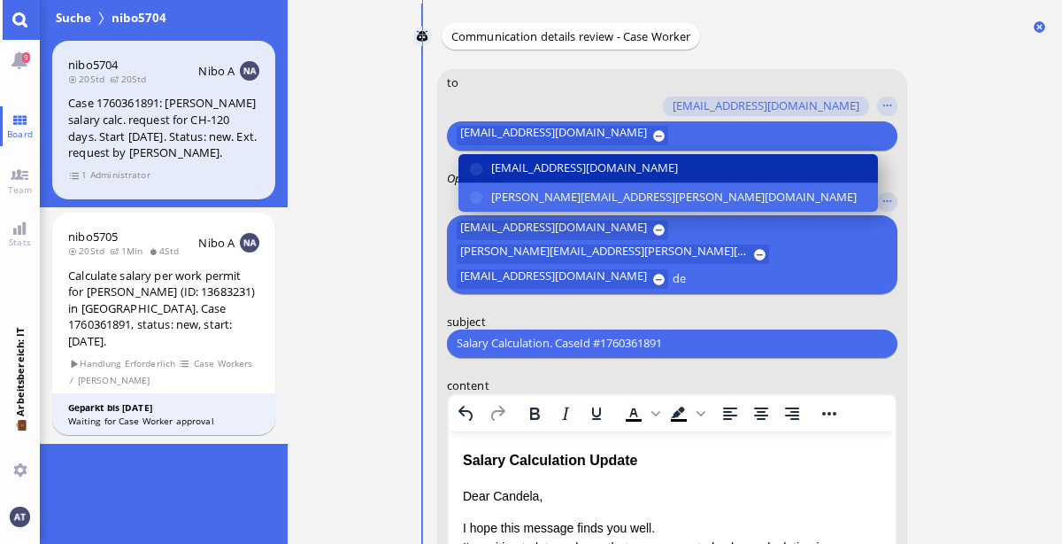
type input "de"
click at [568, 159] on span "[EMAIL_ADDRESS][DOMAIN_NAME]" at bounding box center [583, 167] width 187 height 19
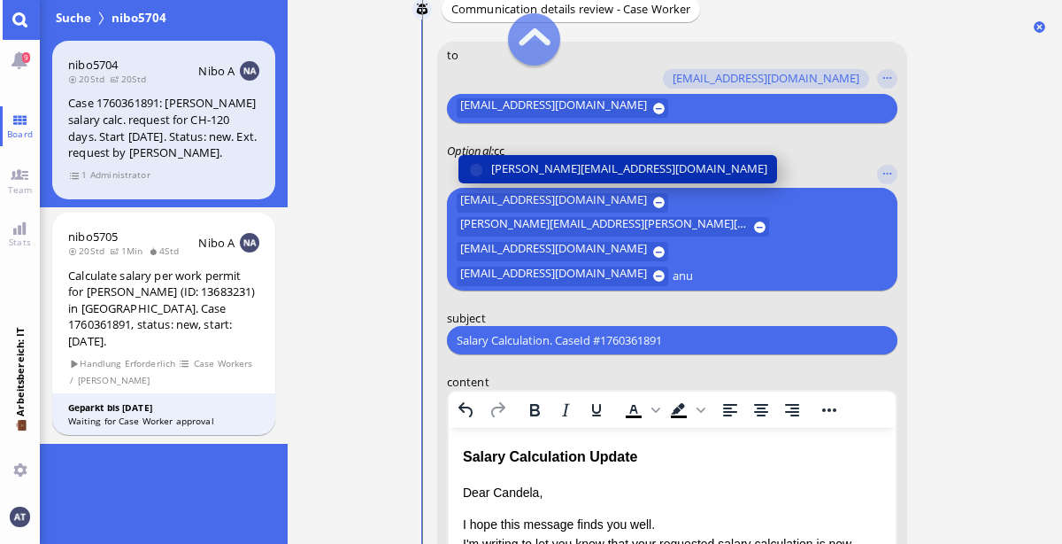
type input "anu"
click at [588, 159] on span "[PERSON_NAME][EMAIL_ADDRESS][DOMAIN_NAME]" at bounding box center [628, 168] width 276 height 19
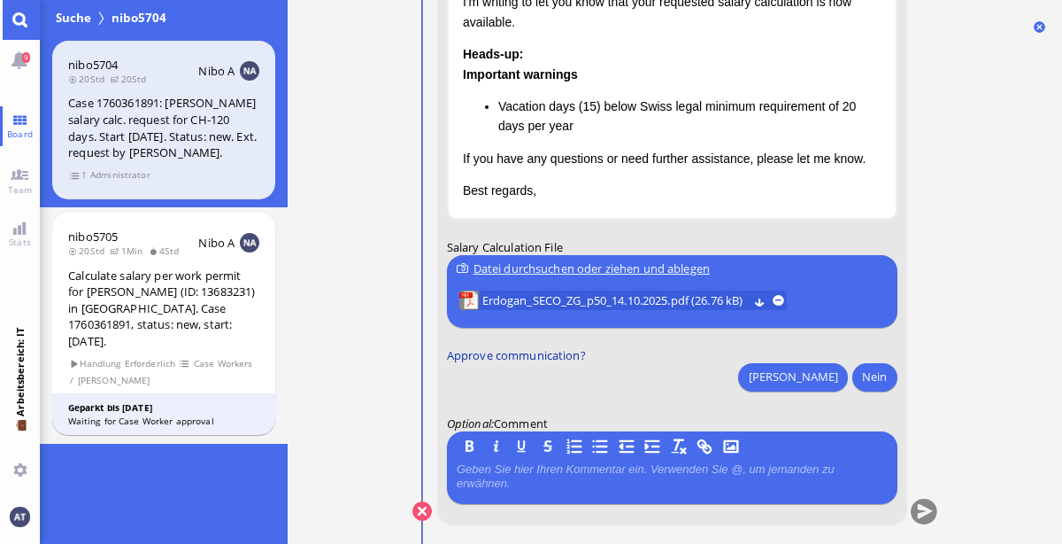
scroll to position [0, 0]
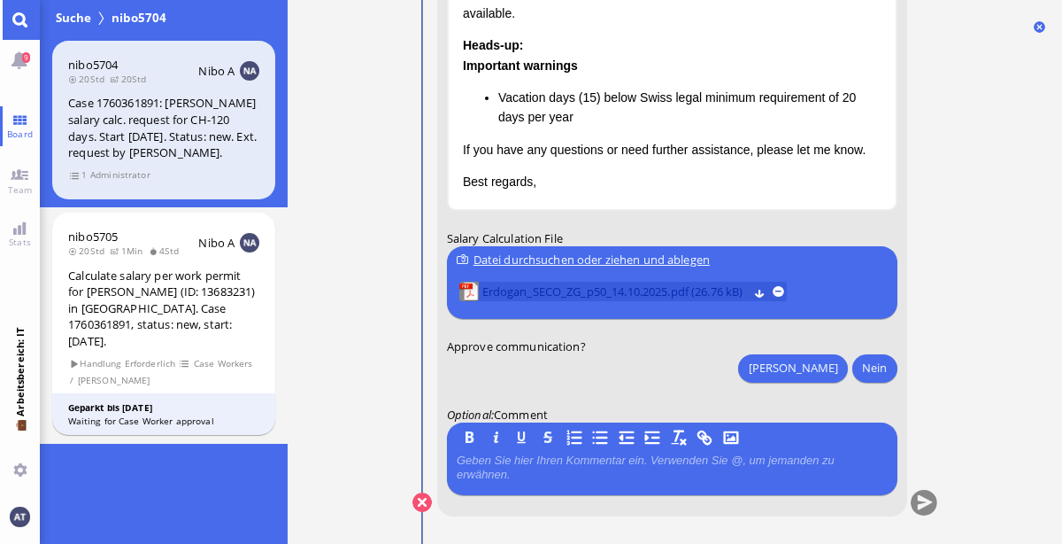
click at [605, 292] on span "Erdogan_SECO_ZG_p50_14.10.2025.pdf (26.76 kB)" at bounding box center [615, 291] width 266 height 19
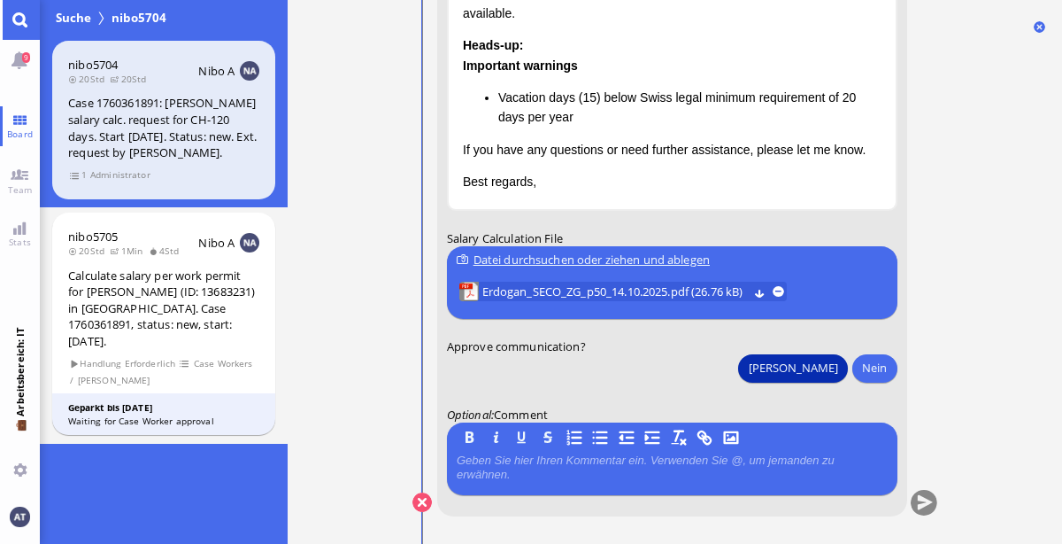
click at [833, 359] on button "[PERSON_NAME]" at bounding box center [792, 367] width 109 height 28
click at [929, 506] on button "submit" at bounding box center [923, 503] width 27 height 27
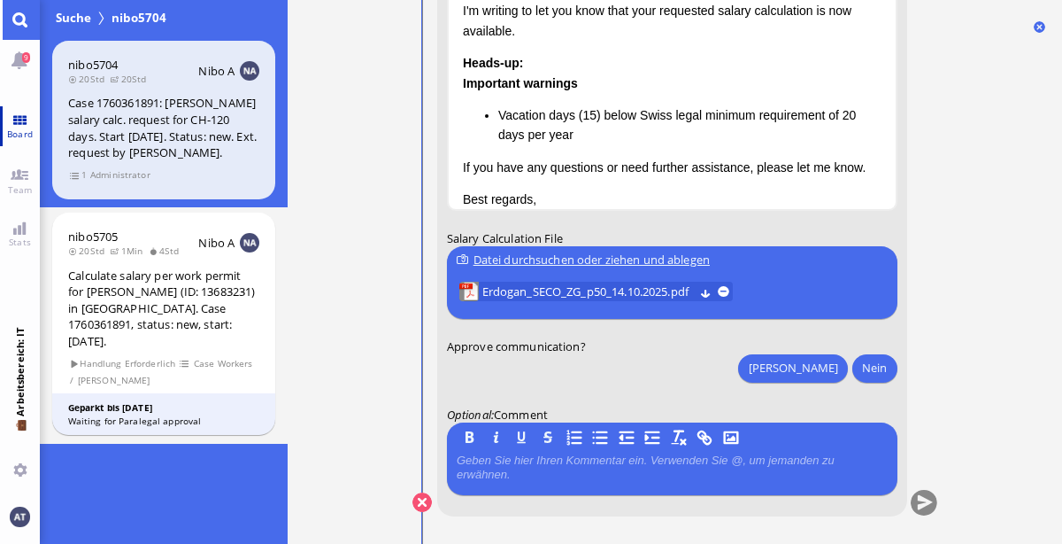
click at [25, 126] on link "Board" at bounding box center [20, 126] width 40 height 40
